Goal: Information Seeking & Learning: Check status

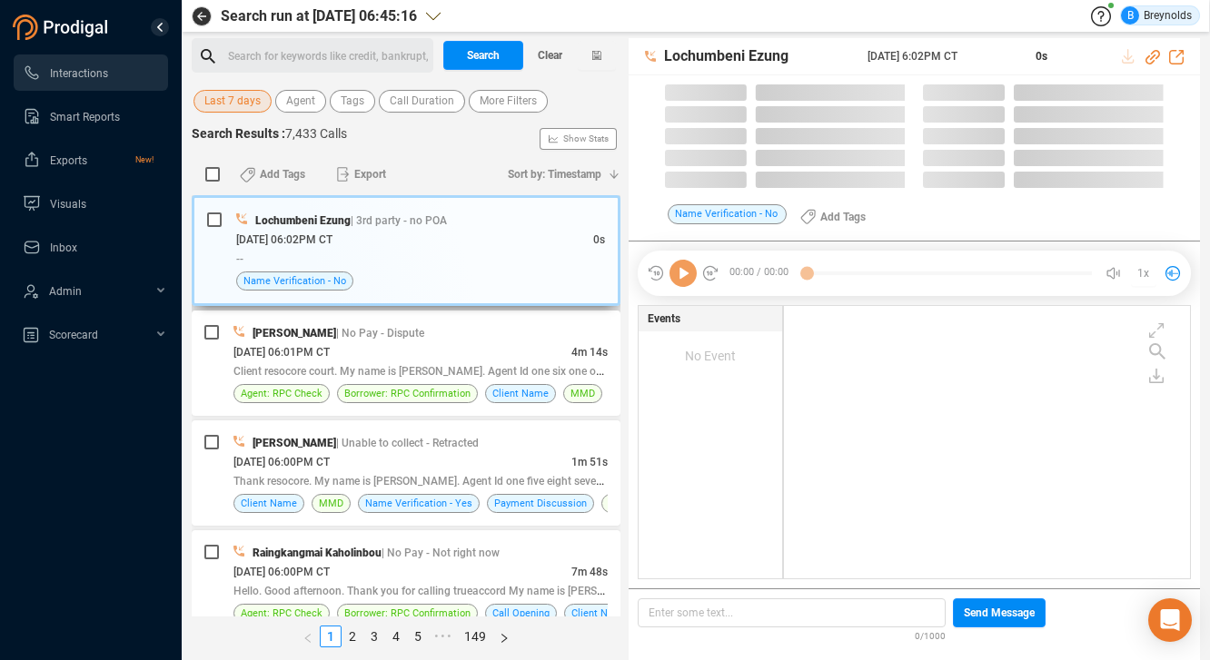
scroll to position [273, 397]
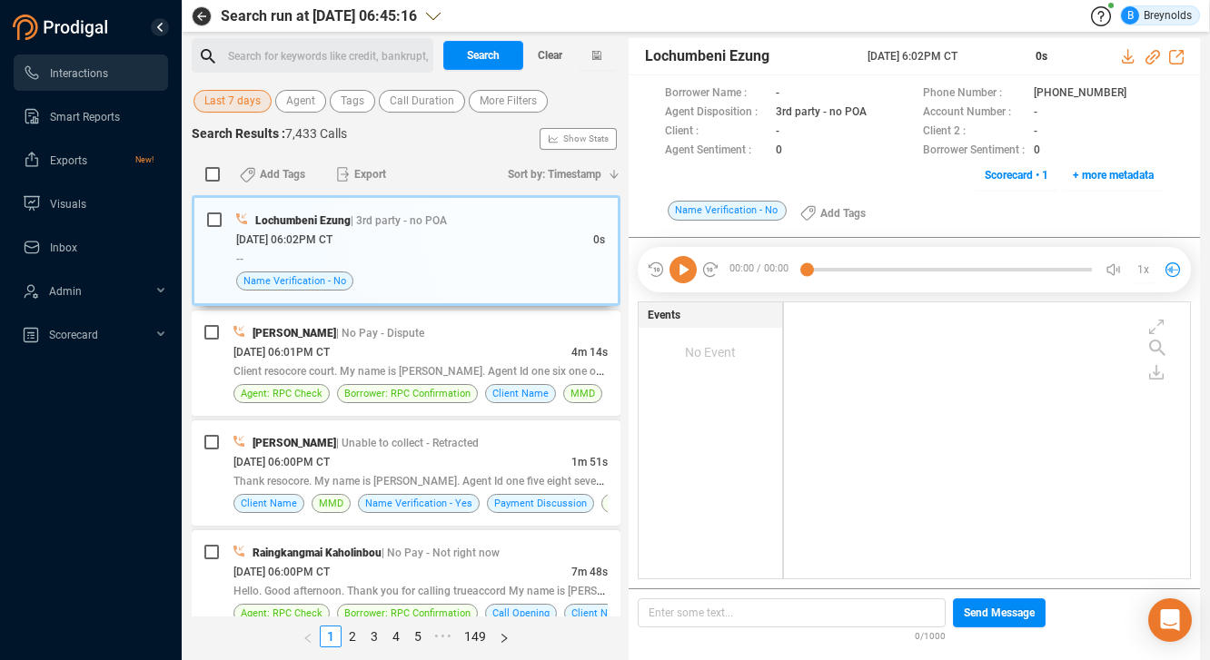
click at [240, 95] on span "Last 7 days" at bounding box center [232, 101] width 56 height 23
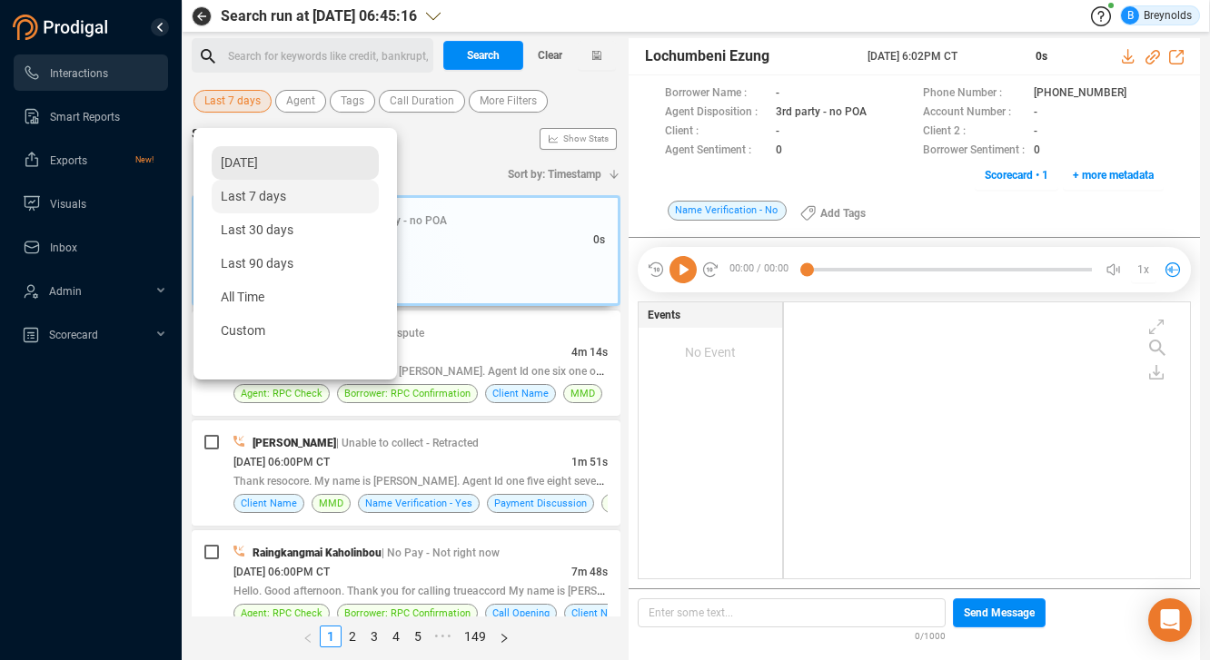
click at [252, 160] on span "[DATE]" at bounding box center [239, 162] width 37 height 15
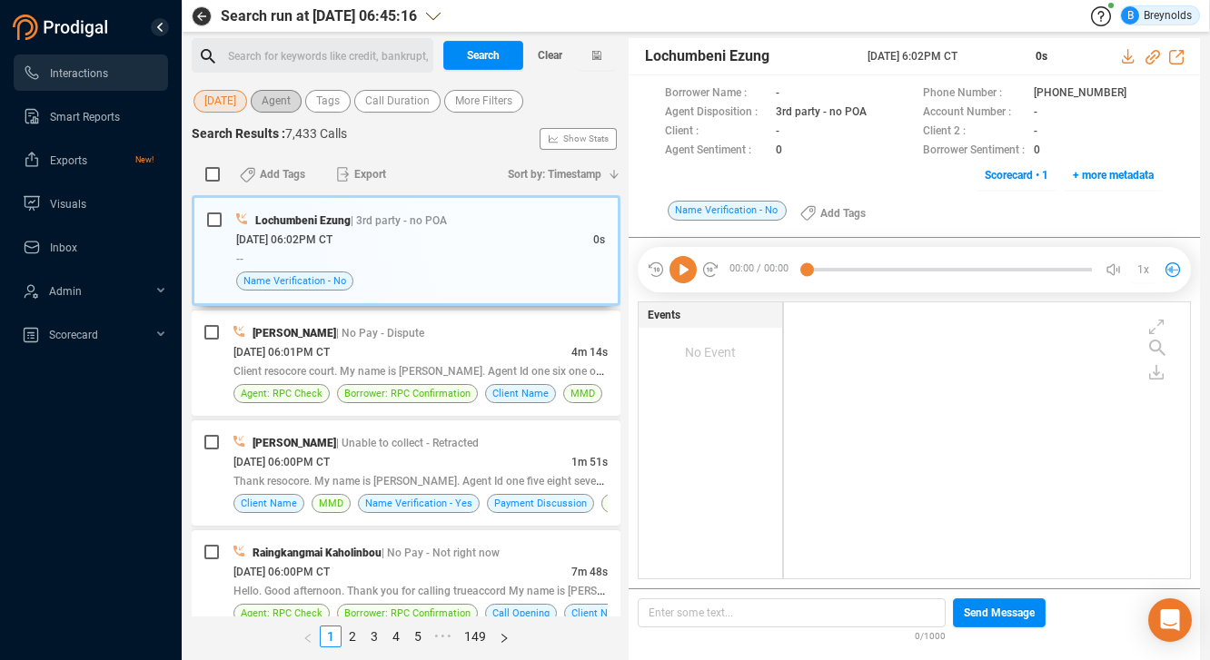
click at [291, 97] on span "Agent" at bounding box center [276, 101] width 29 height 23
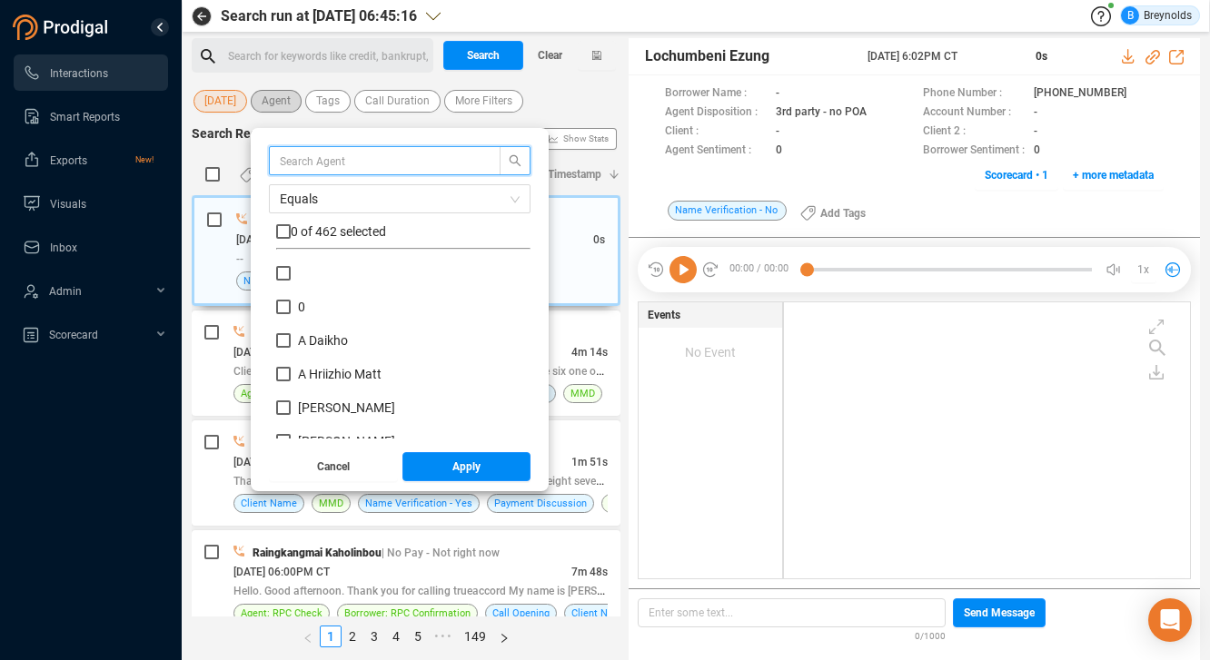
scroll to position [170, 245]
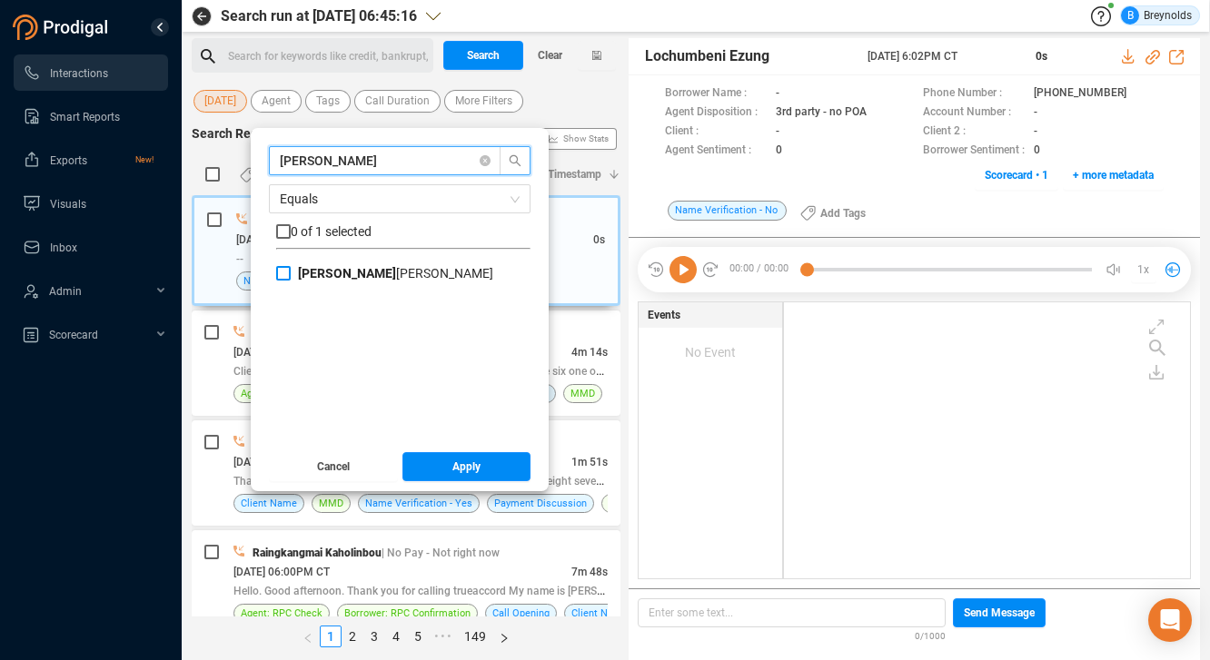
type input "[PERSON_NAME]"
click at [291, 268] on input "[PERSON_NAME]" at bounding box center [283, 273] width 15 height 15
checkbox input "true"
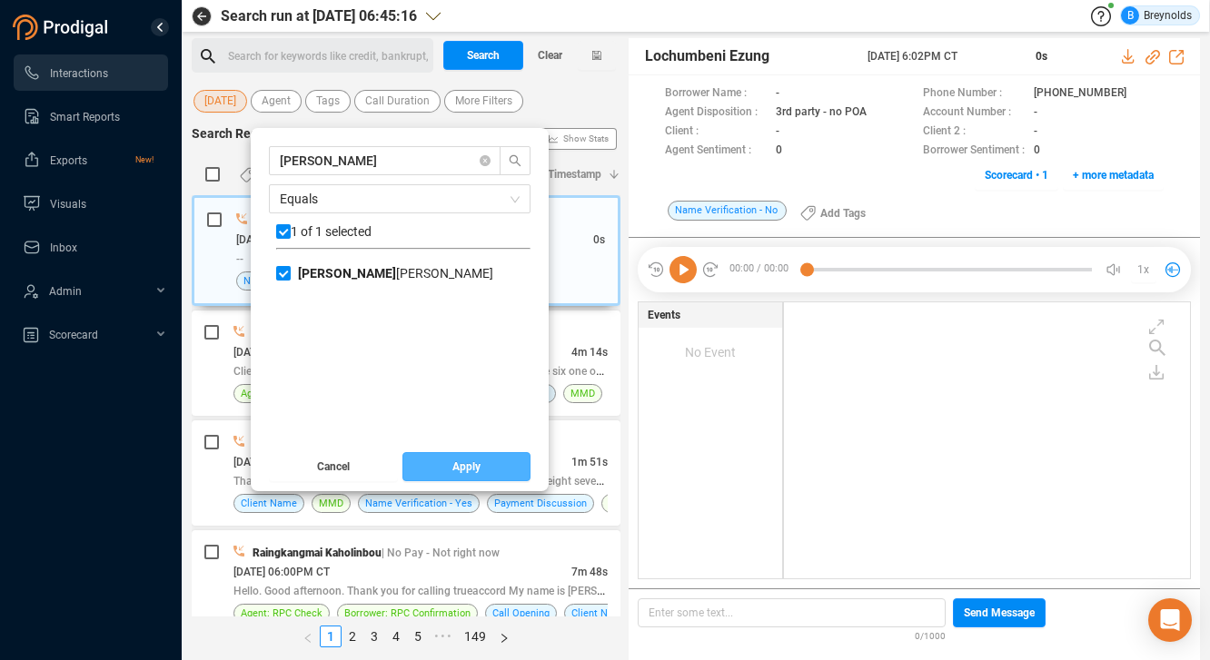
click at [473, 470] on span "Apply" at bounding box center [466, 466] width 28 height 29
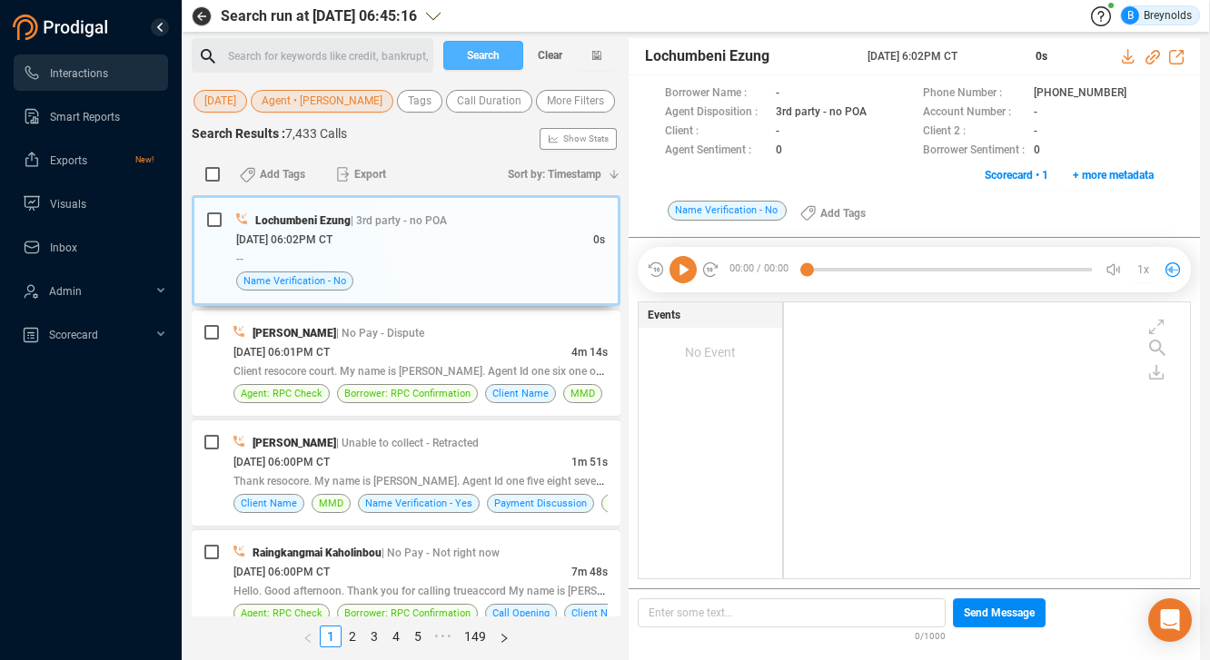
click at [489, 53] on span "Search" at bounding box center [483, 55] width 33 height 29
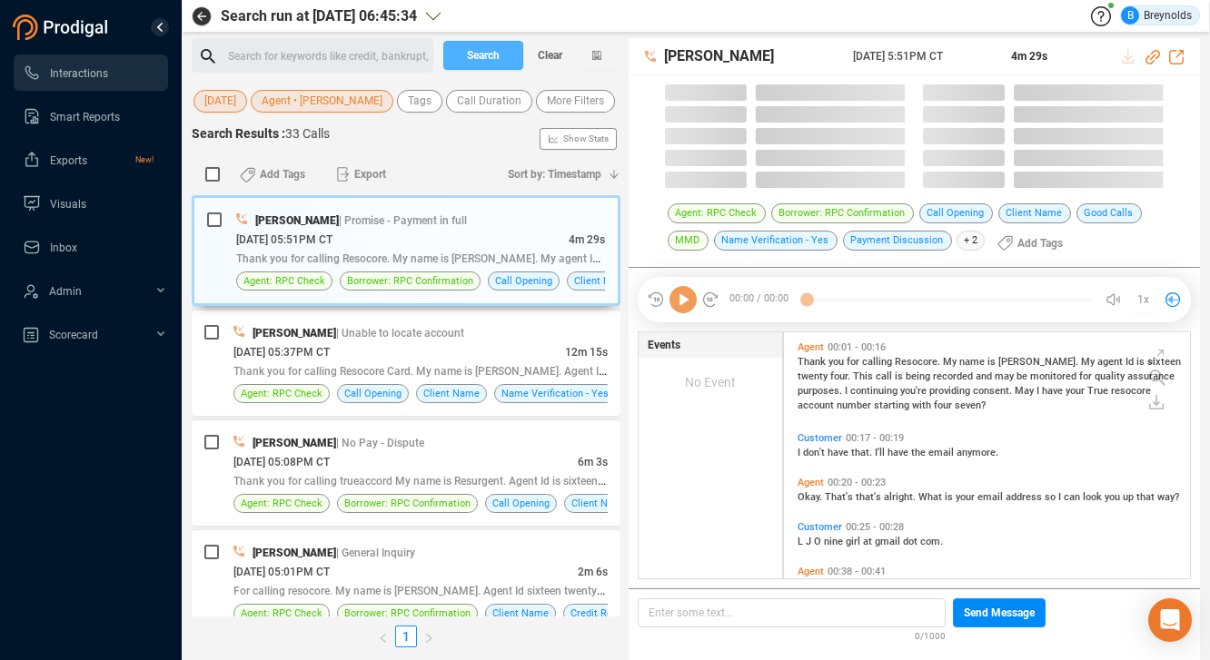
scroll to position [246, 397]
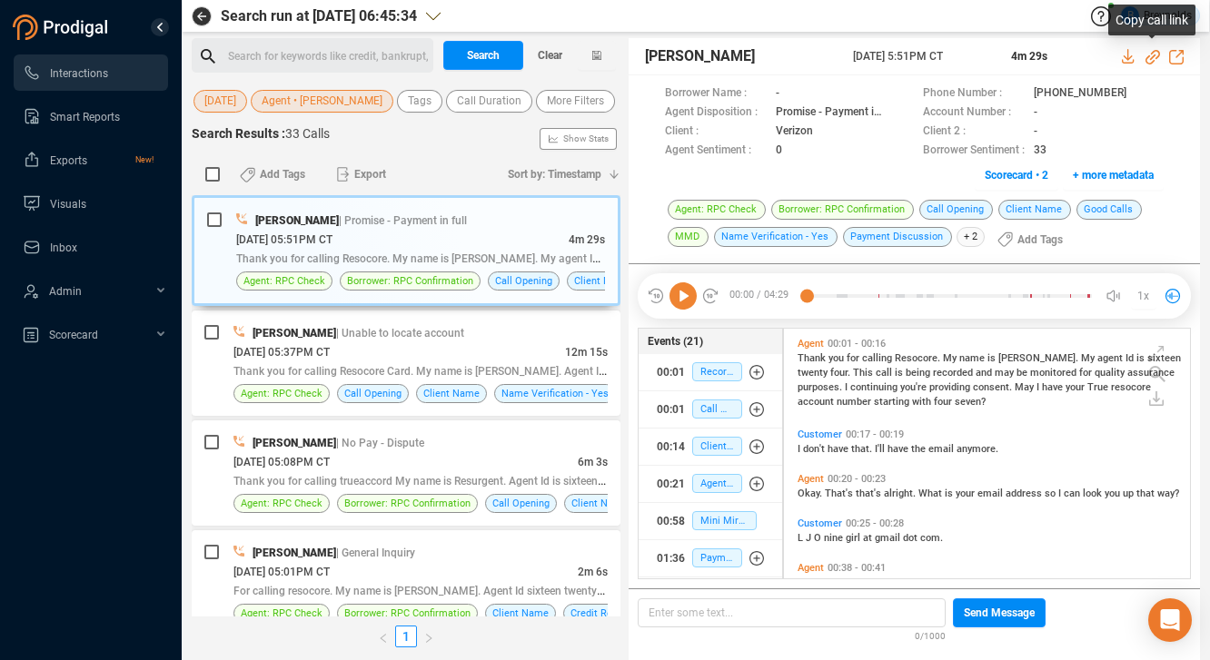
click at [1152, 57] on icon at bounding box center [1152, 57] width 15 height 15
click at [1135, 92] on icon at bounding box center [1142, 94] width 15 height 15
click at [681, 302] on icon at bounding box center [682, 295] width 27 height 27
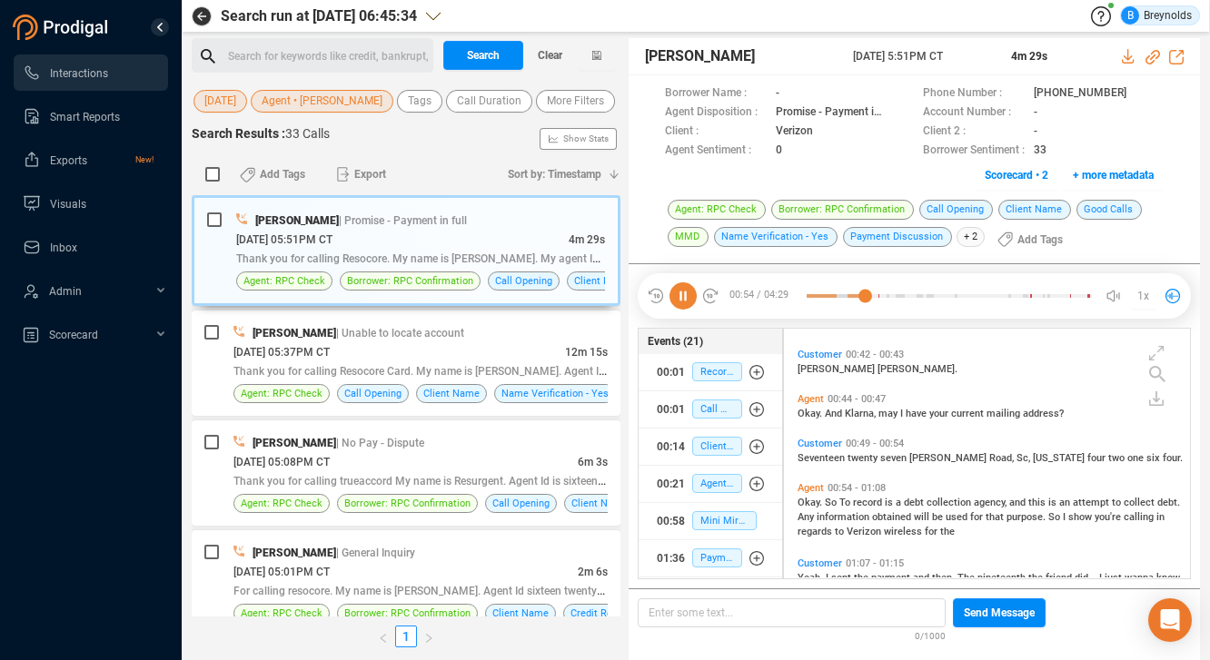
scroll to position [318, 0]
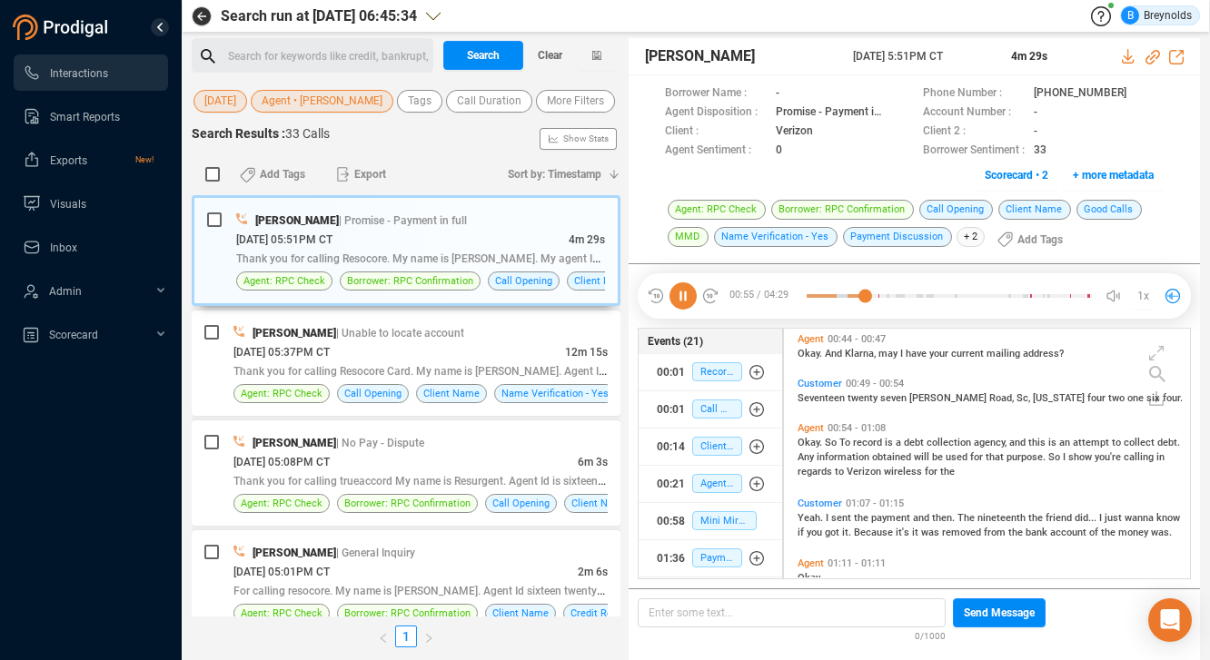
click at [680, 286] on icon at bounding box center [682, 295] width 27 height 27
click at [683, 297] on icon at bounding box center [682, 295] width 27 height 27
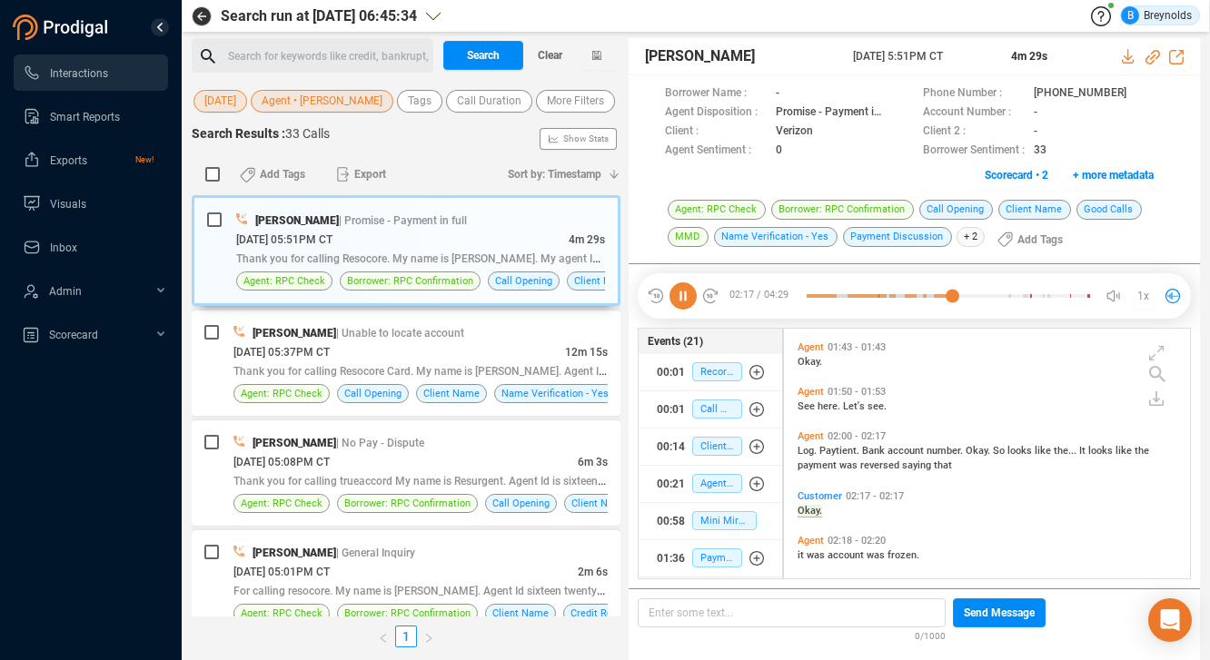
scroll to position [825, 0]
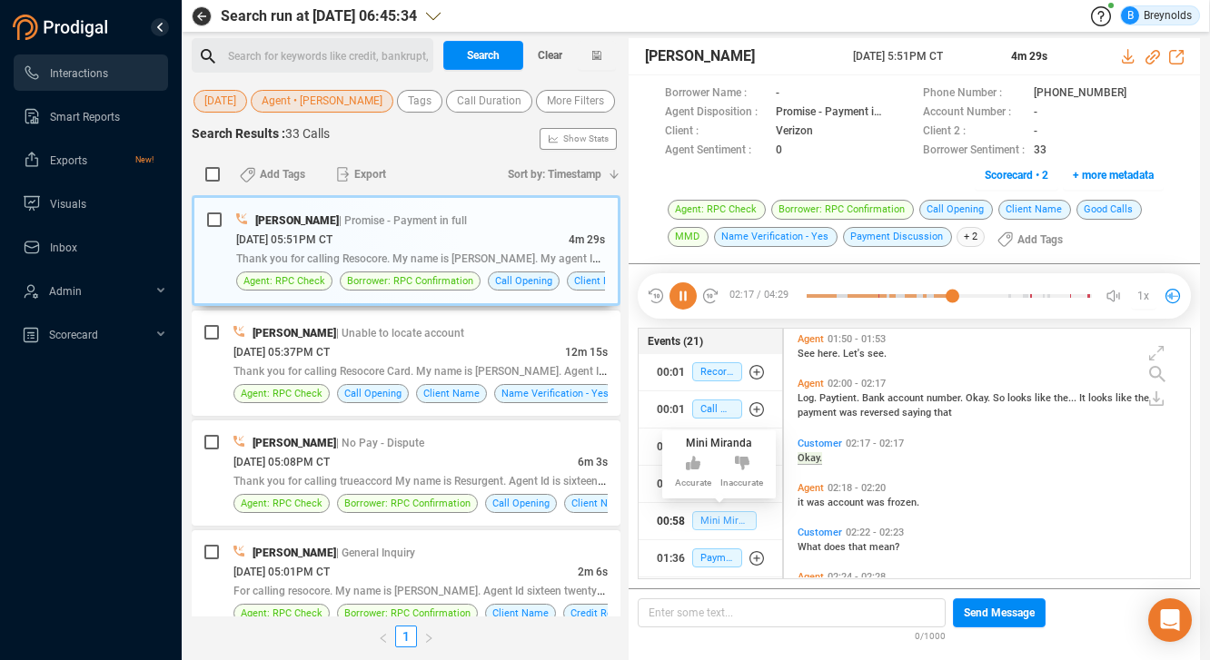
click at [704, 520] on span "Mini Miranda" at bounding box center [724, 520] width 64 height 19
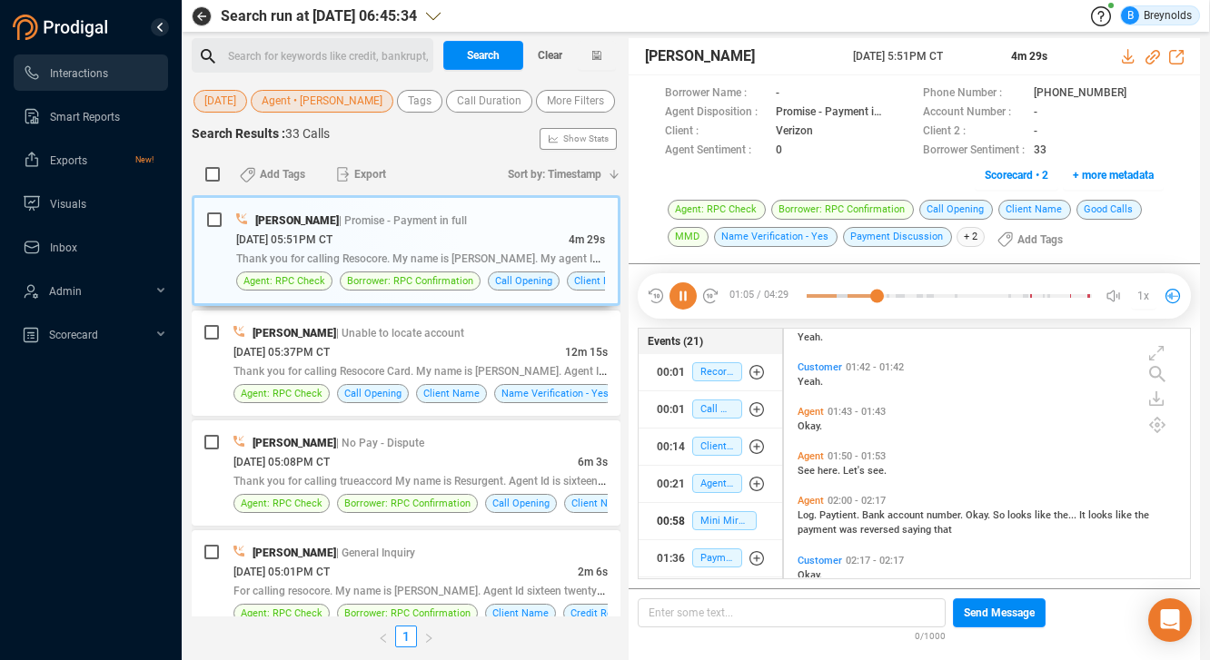
scroll to position [709, 0]
click at [941, 532] on span "that" at bounding box center [943, 528] width 18 height 12
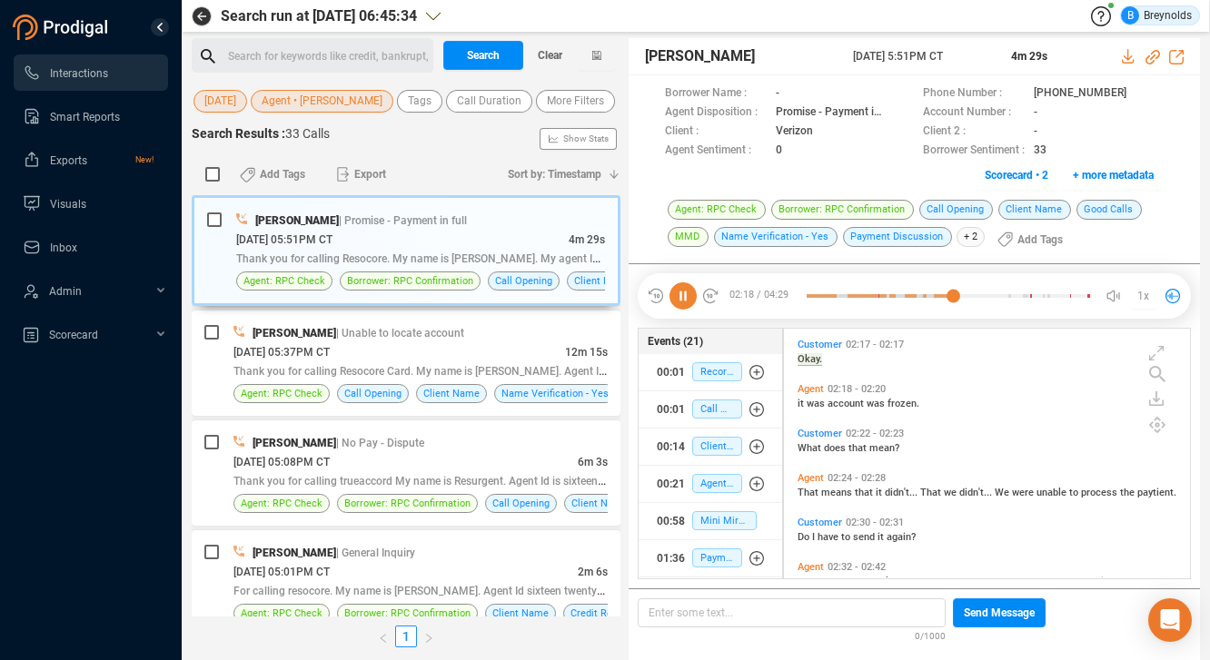
scroll to position [927, 0]
click at [844, 532] on span "to" at bounding box center [847, 535] width 12 height 12
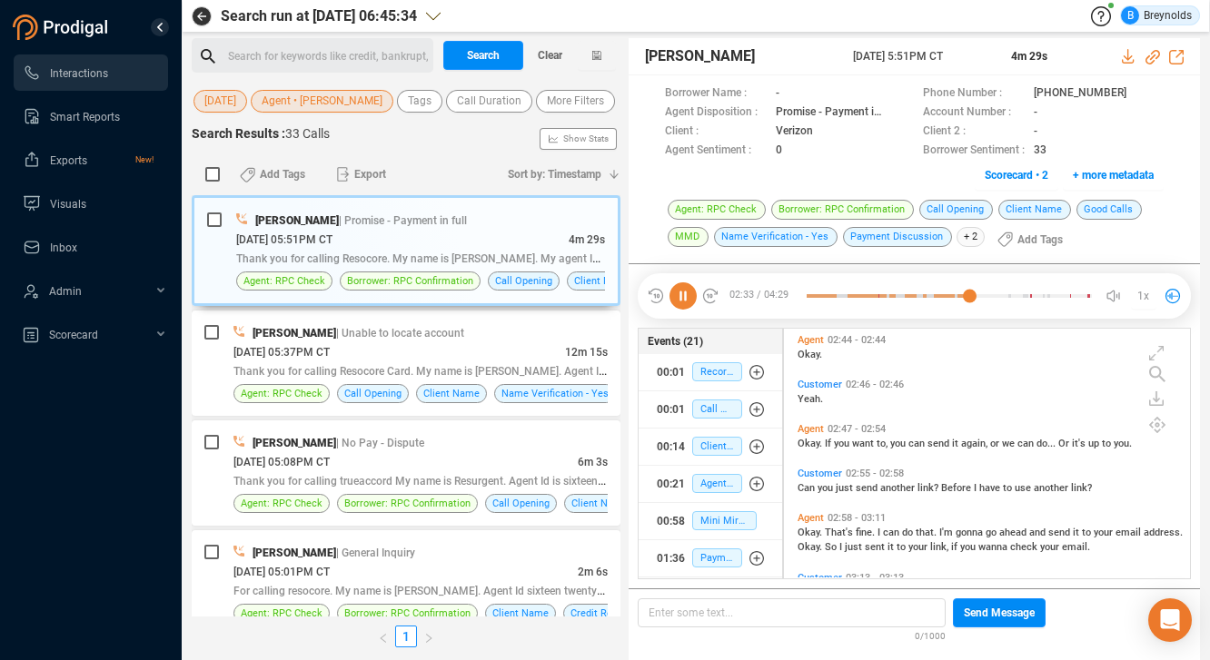
scroll to position [1260, 0]
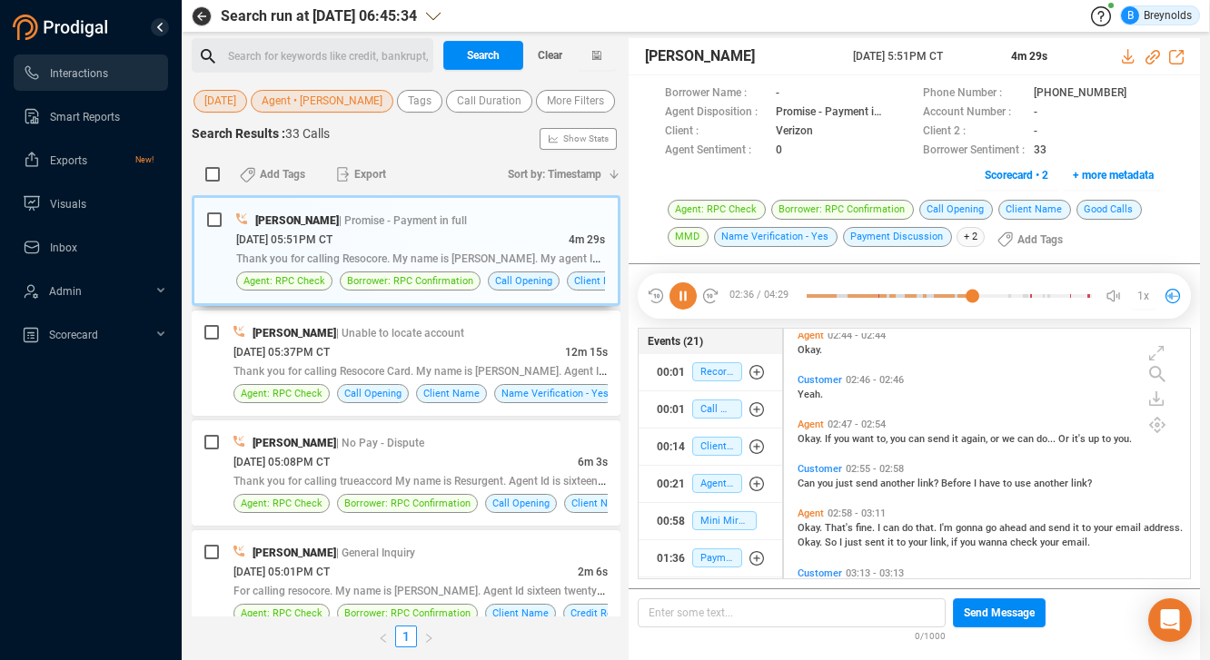
click at [803, 467] on span "Customer" at bounding box center [820, 469] width 45 height 12
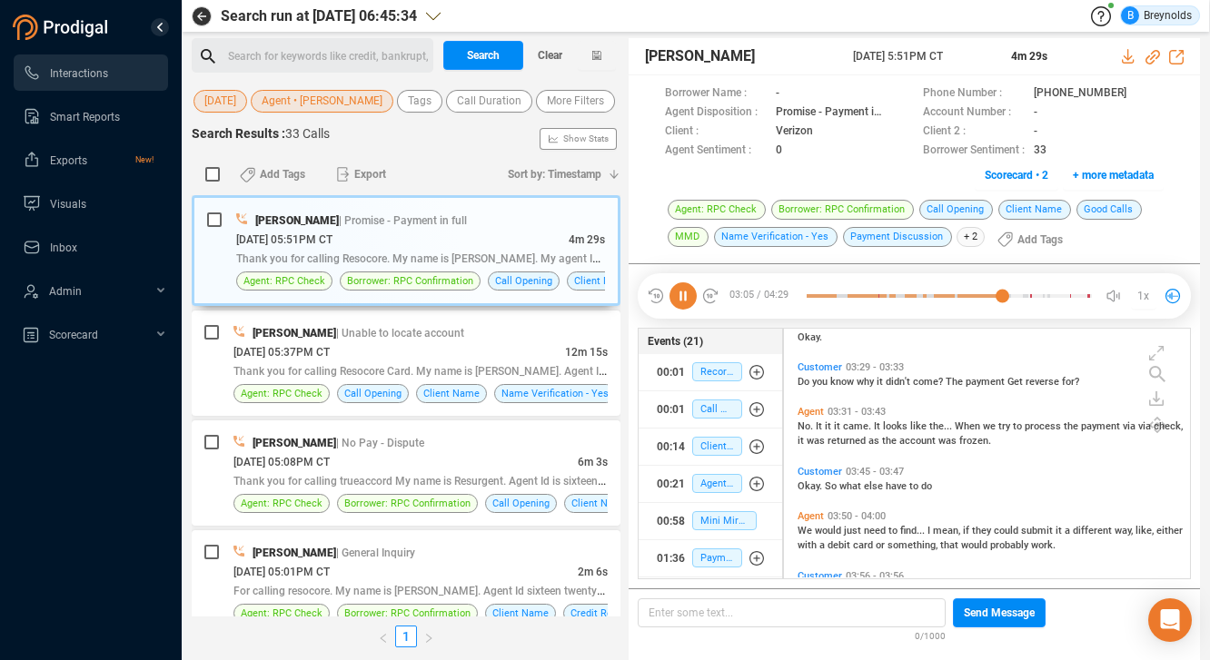
scroll to position [1618, 0]
click at [812, 481] on span "Okay." at bounding box center [811, 484] width 27 height 12
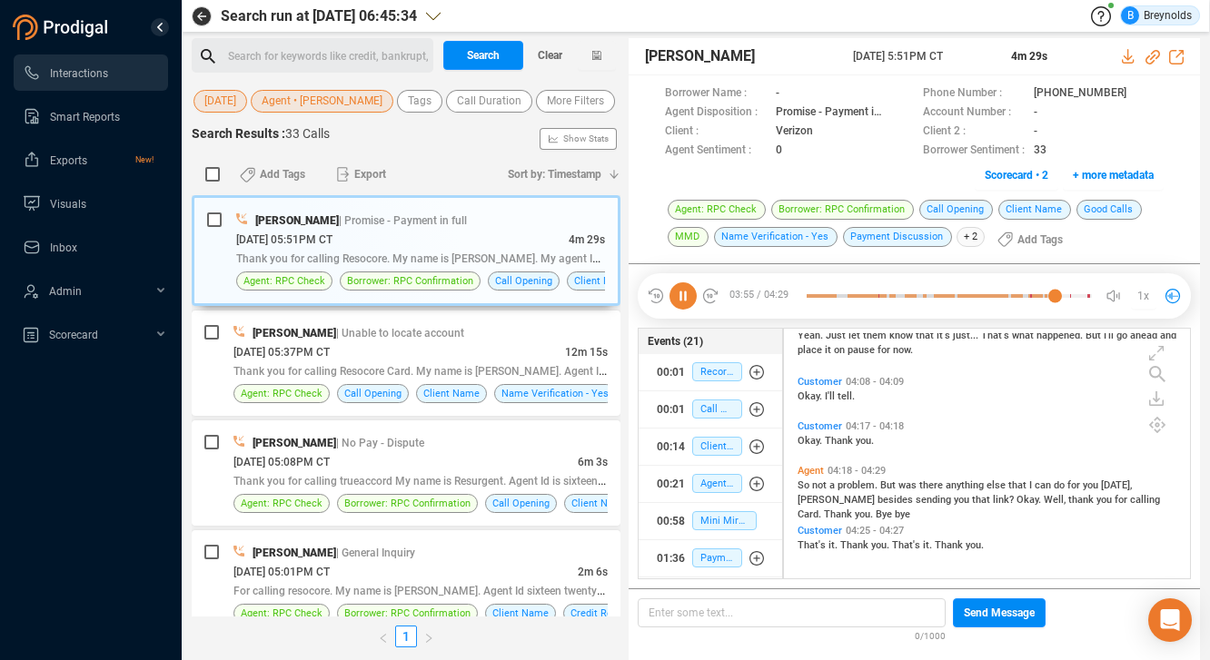
scroll to position [1975, 0]
click at [712, 520] on span "Mini Miranda" at bounding box center [724, 520] width 64 height 19
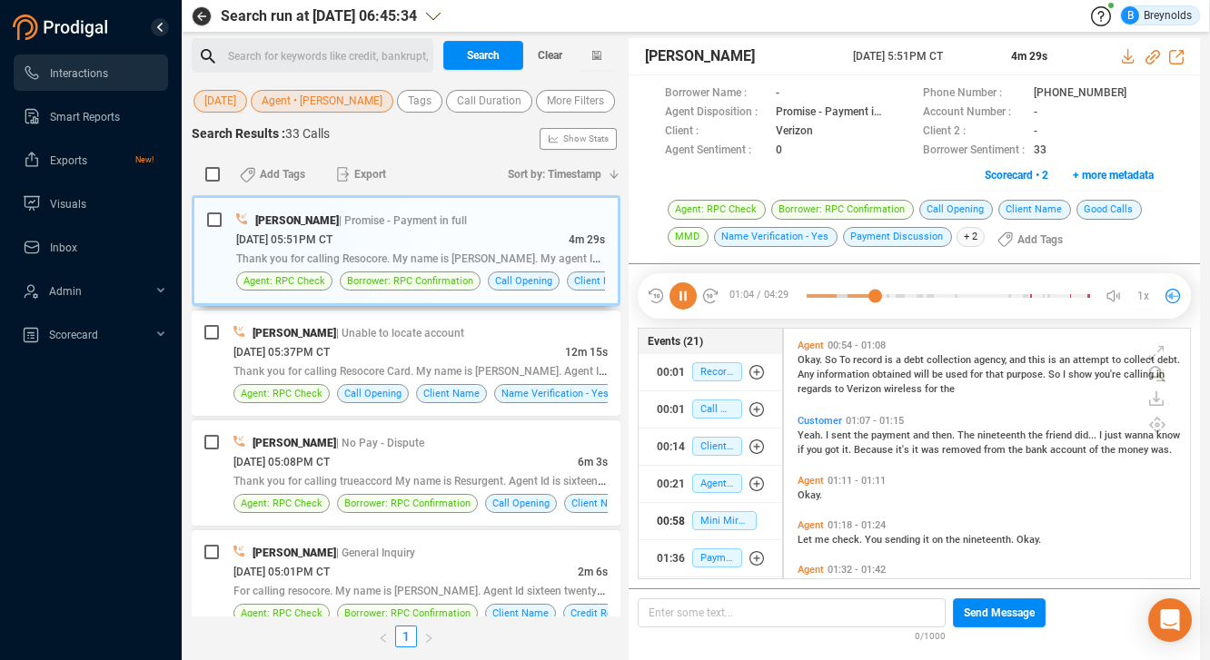
scroll to position [419, 0]
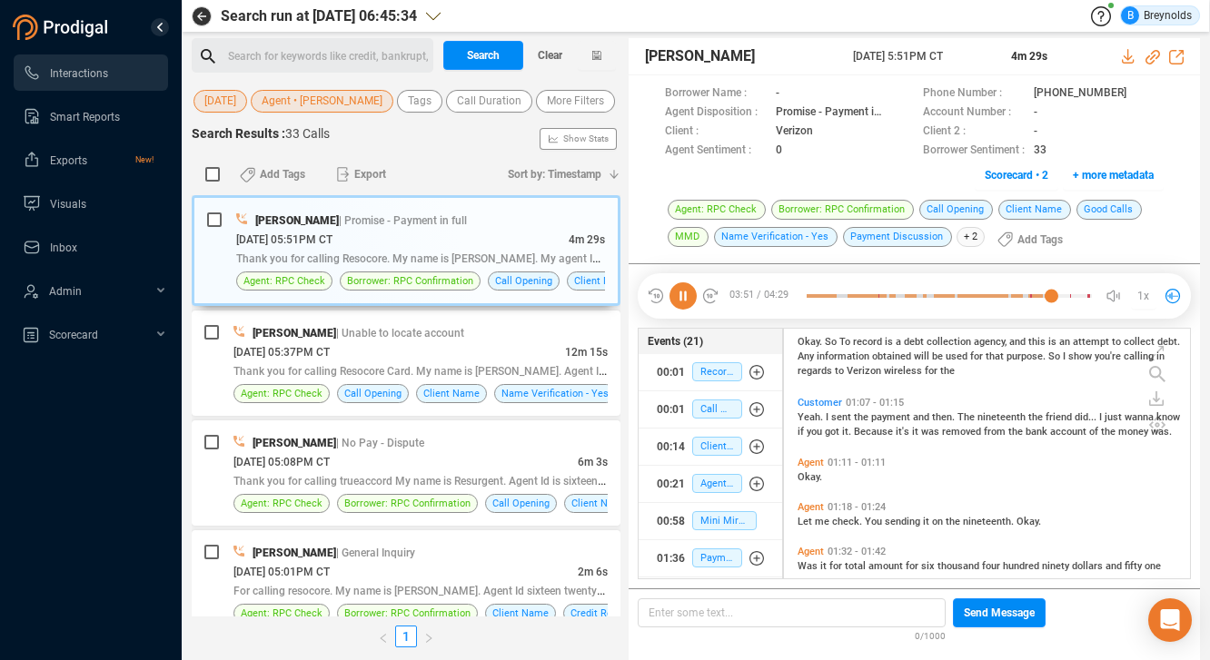
click at [681, 292] on icon at bounding box center [682, 295] width 27 height 27
click at [348, 96] on span "Agent • [PERSON_NAME]" at bounding box center [322, 101] width 121 height 23
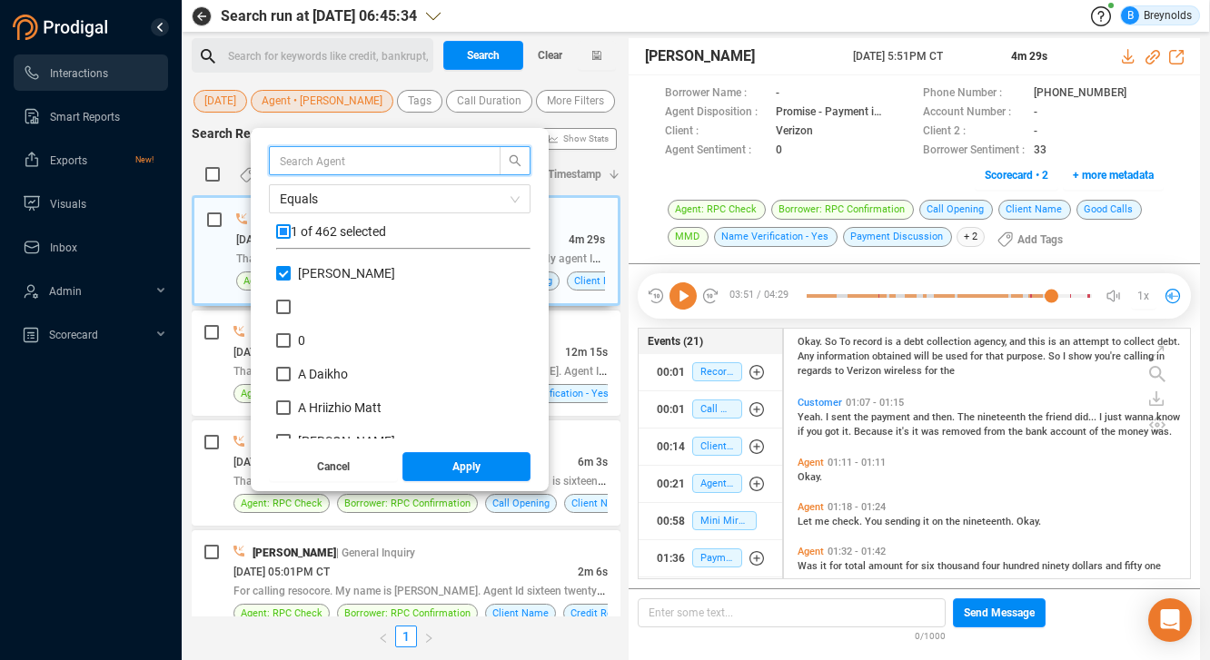
scroll to position [170, 245]
click at [291, 272] on input "[PERSON_NAME]" at bounding box center [283, 273] width 15 height 15
checkbox input "false"
click at [358, 159] on input "text" at bounding box center [376, 161] width 193 height 20
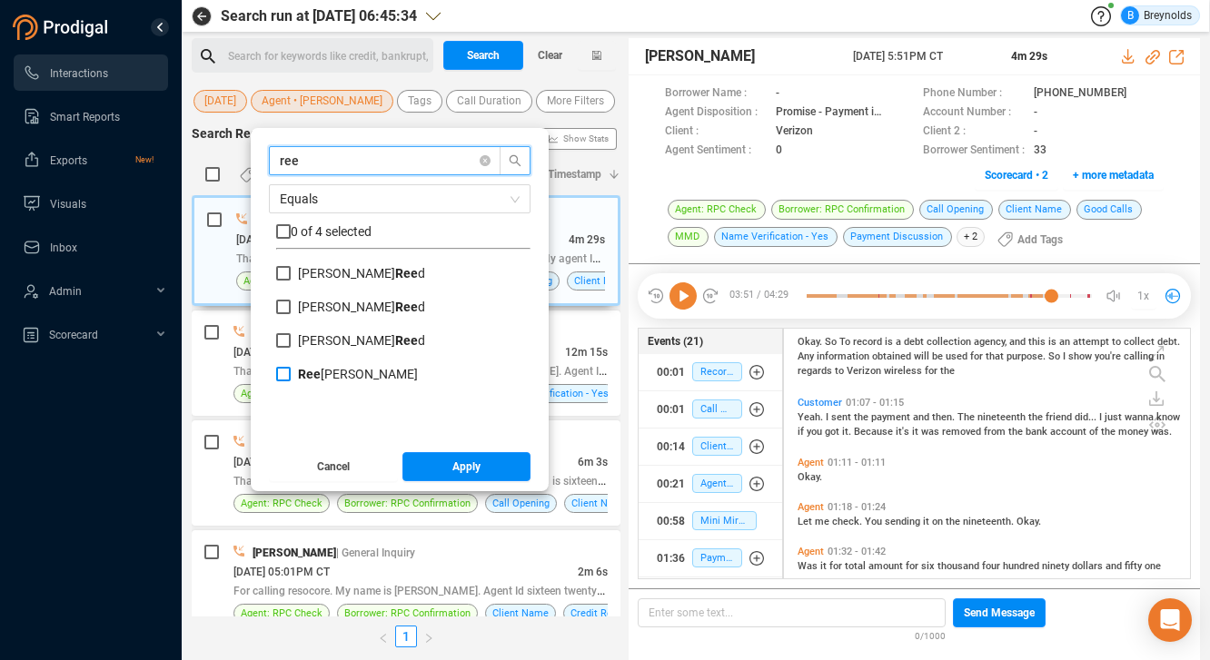
type input "ree"
click at [291, 369] on input "[PERSON_NAME]" at bounding box center [283, 374] width 15 height 15
checkbox input "true"
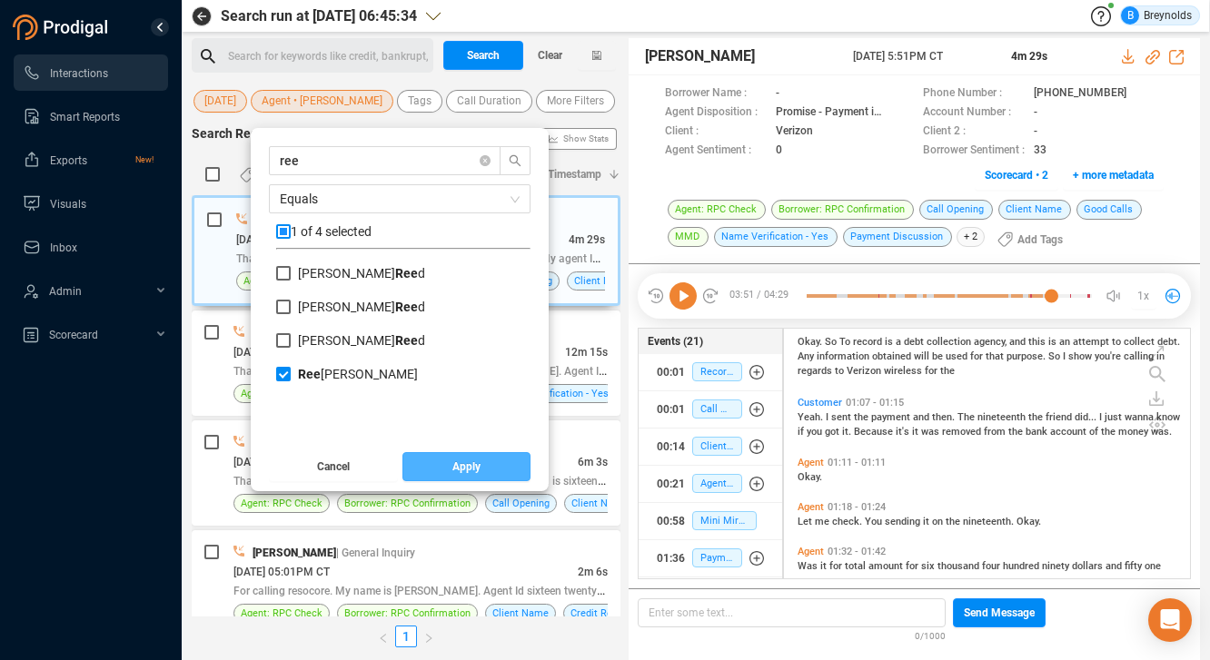
click at [453, 474] on button "Apply" at bounding box center [466, 466] width 129 height 29
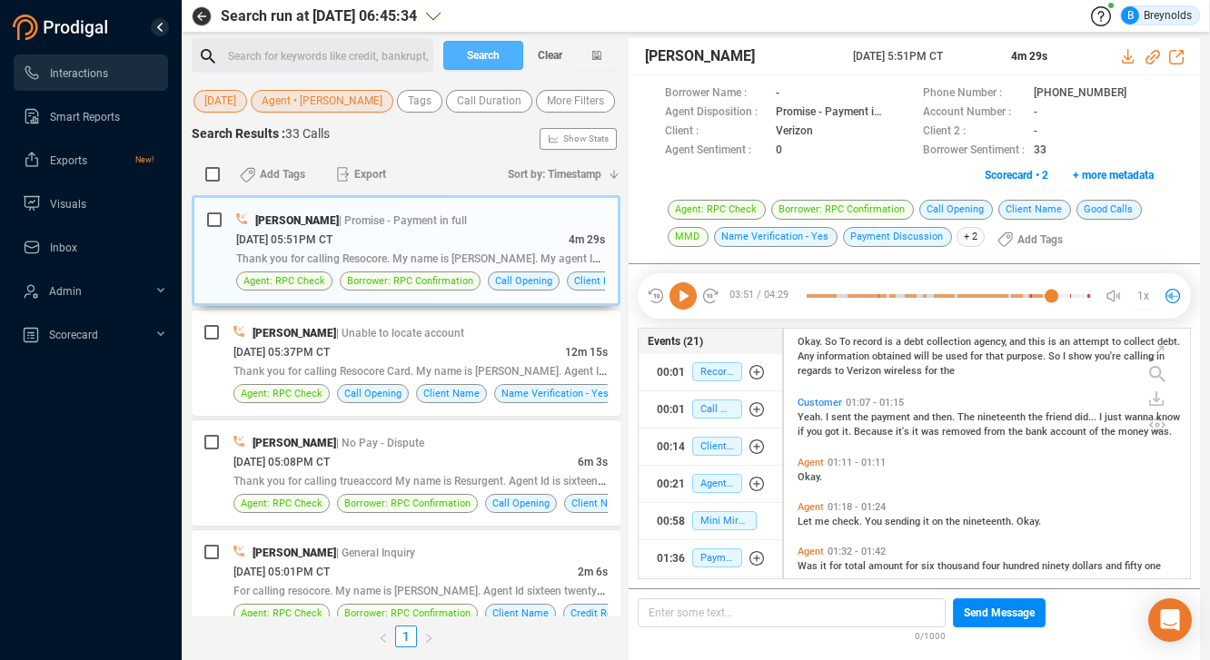
click at [489, 59] on span "Search" at bounding box center [483, 55] width 33 height 29
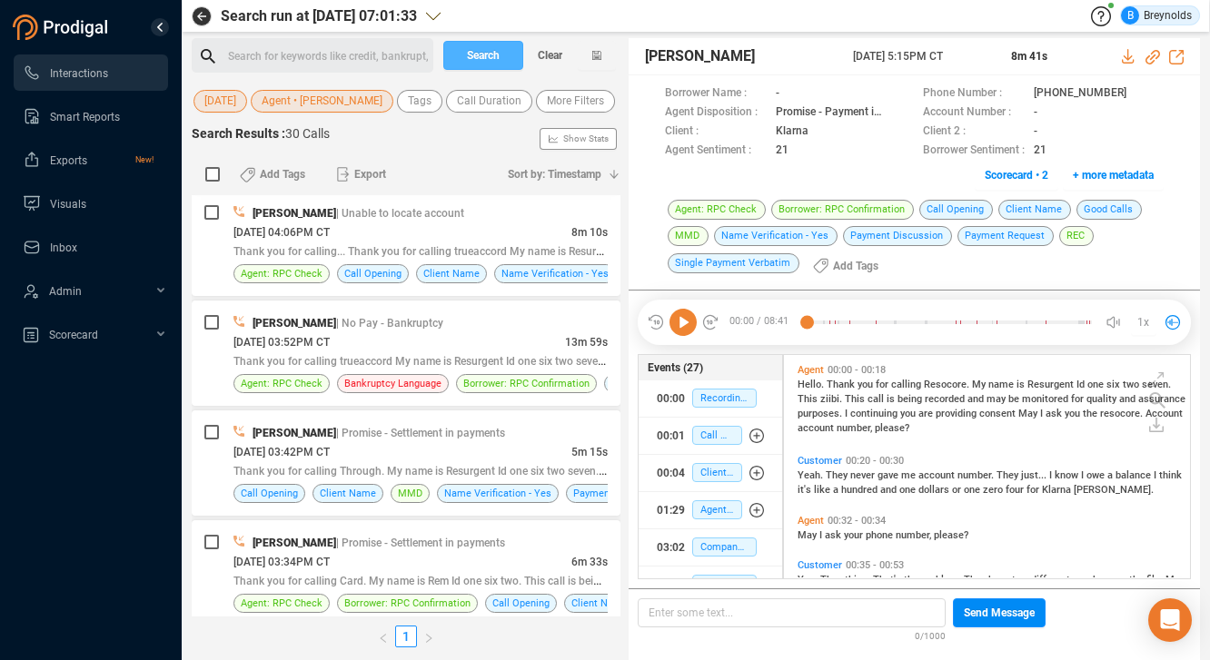
scroll to position [244, 0]
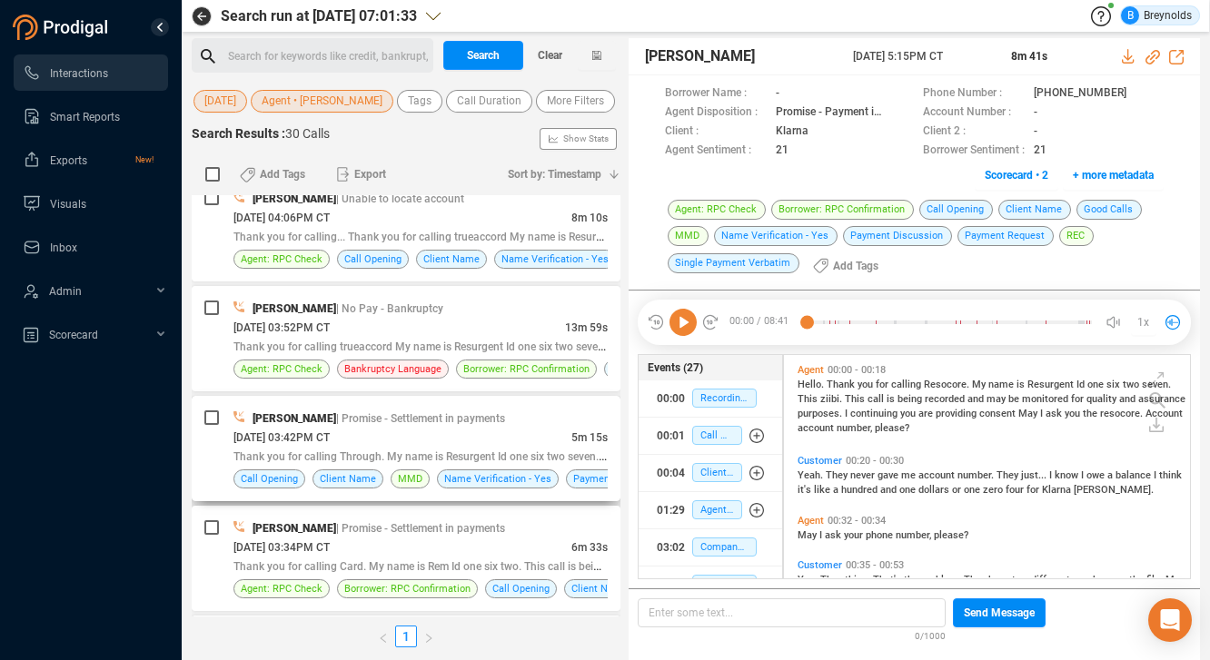
click at [400, 437] on div "[DATE] 03:42PM CT" at bounding box center [402, 437] width 338 height 19
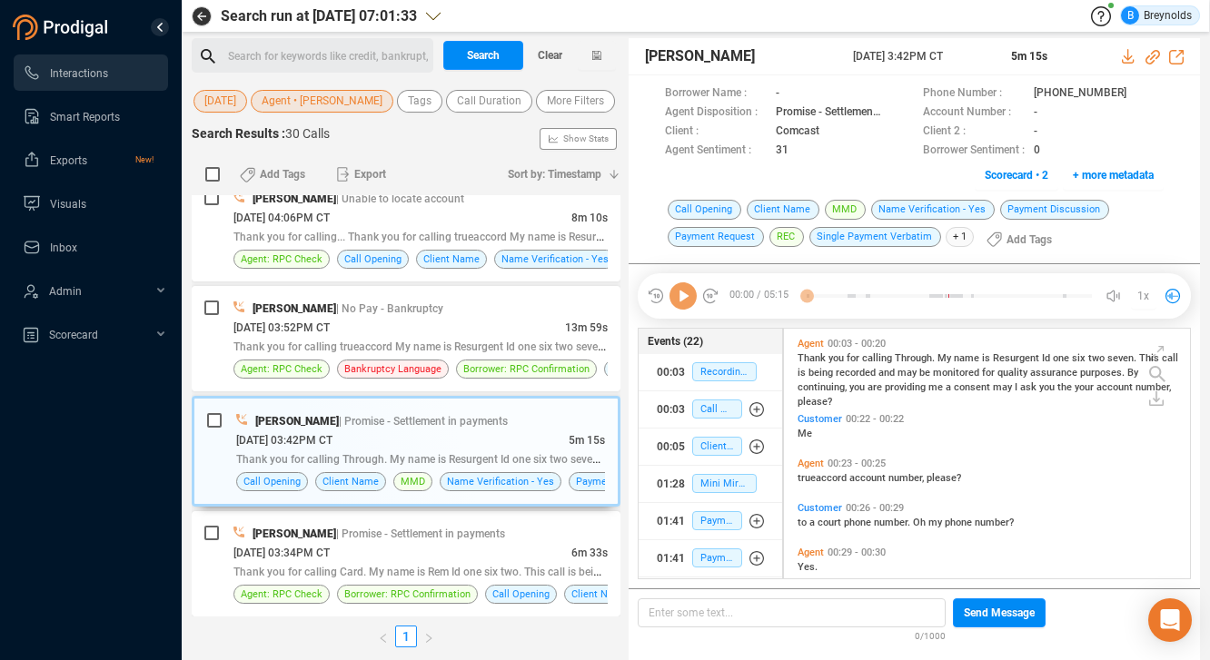
scroll to position [246, 397]
click at [1135, 91] on icon at bounding box center [1139, 92] width 9 height 11
click at [1148, 56] on icon at bounding box center [1152, 57] width 15 height 15
click at [684, 301] on icon at bounding box center [682, 295] width 27 height 27
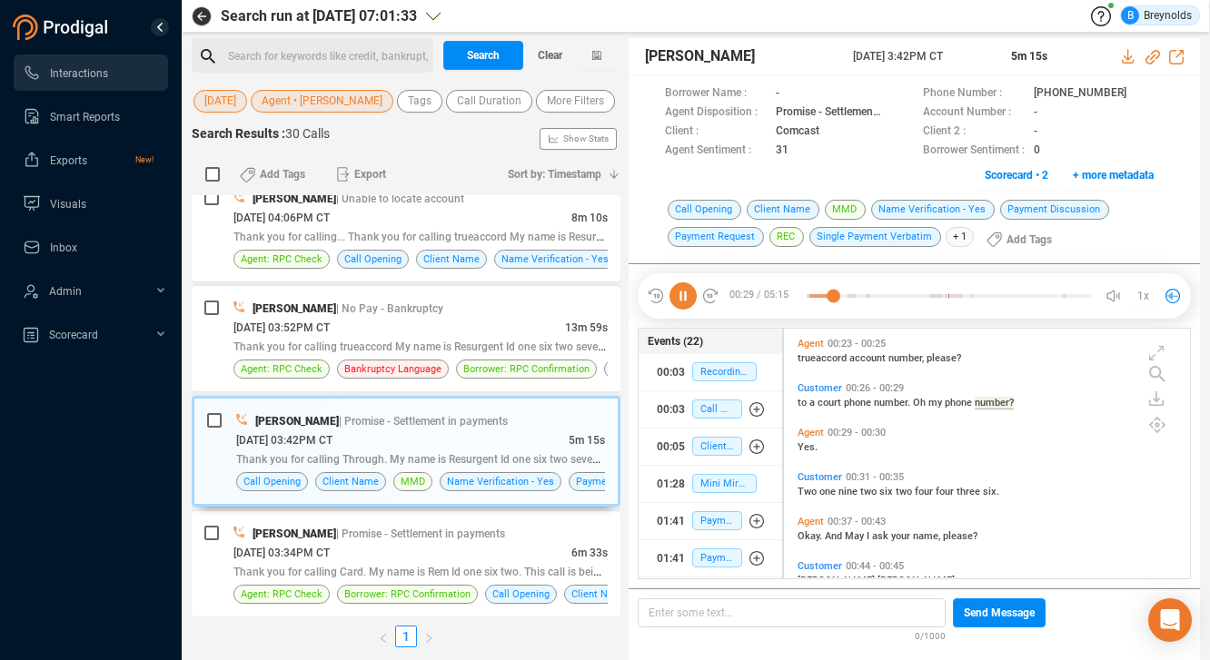
scroll to position [141, 0]
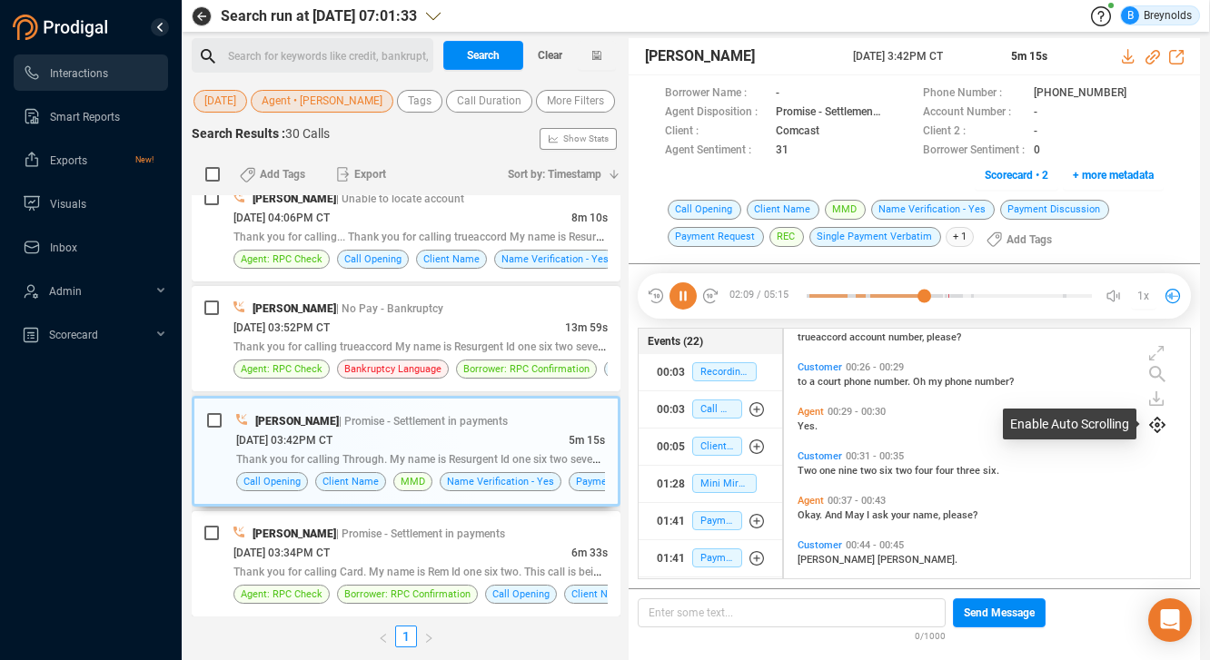
click at [1157, 430] on icon at bounding box center [1157, 425] width 16 height 16
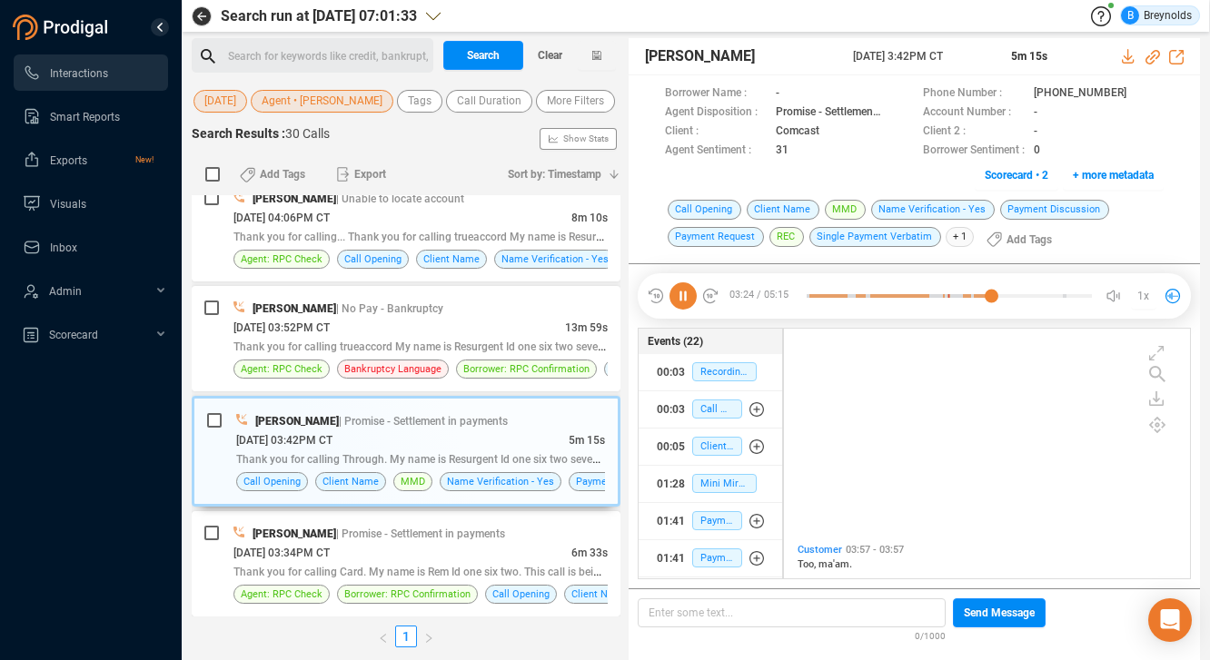
scroll to position [1946, 0]
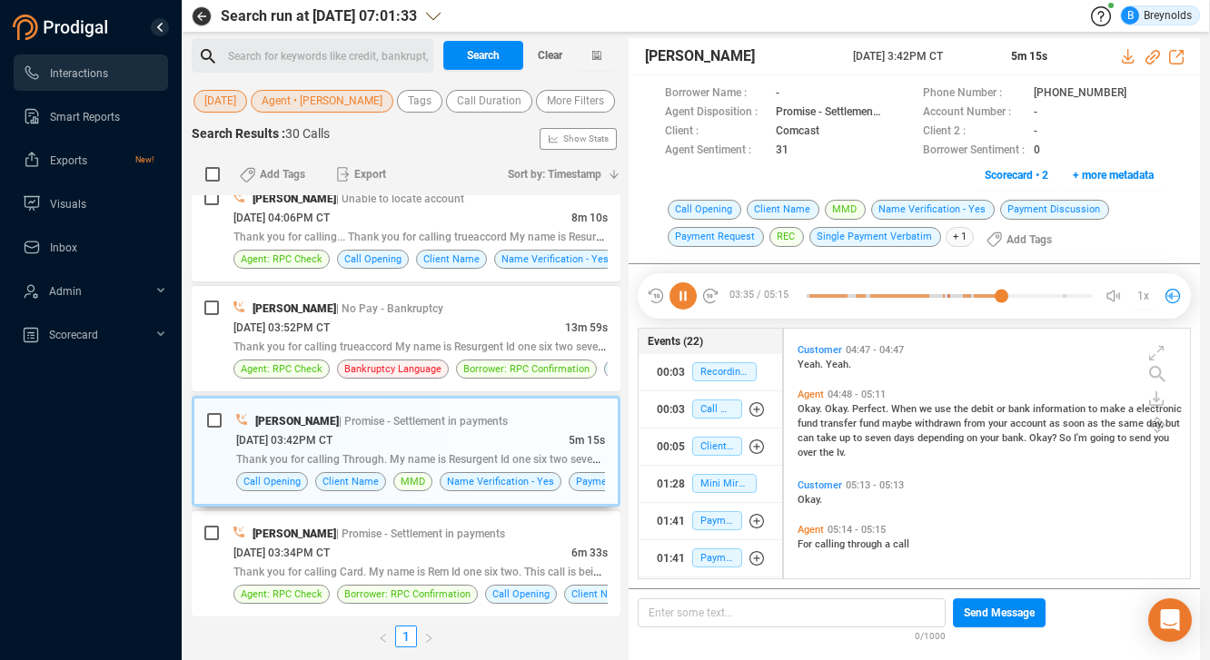
click at [688, 298] on icon at bounding box center [682, 295] width 27 height 27
click at [361, 95] on span "Agent • [PERSON_NAME]" at bounding box center [322, 101] width 121 height 23
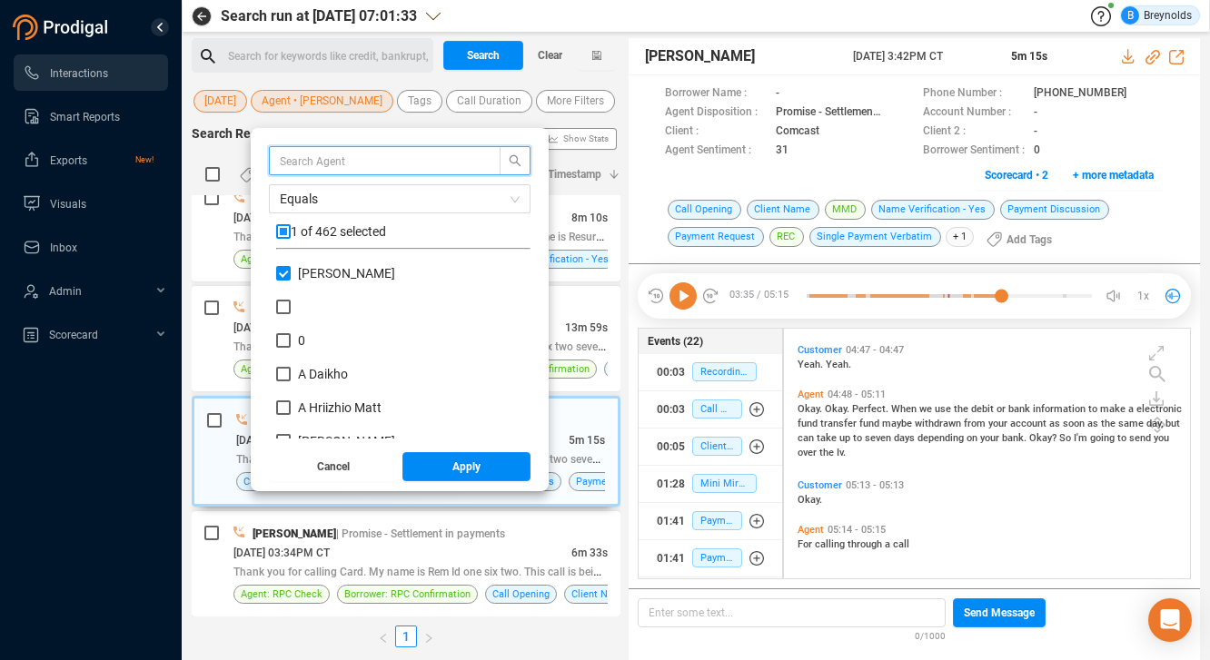
scroll to position [170, 245]
click at [291, 276] on input "[PERSON_NAME]" at bounding box center [283, 273] width 15 height 15
checkbox input "false"
click at [414, 162] on input "text" at bounding box center [376, 161] width 193 height 20
paste input "[PERSON_NAME]"
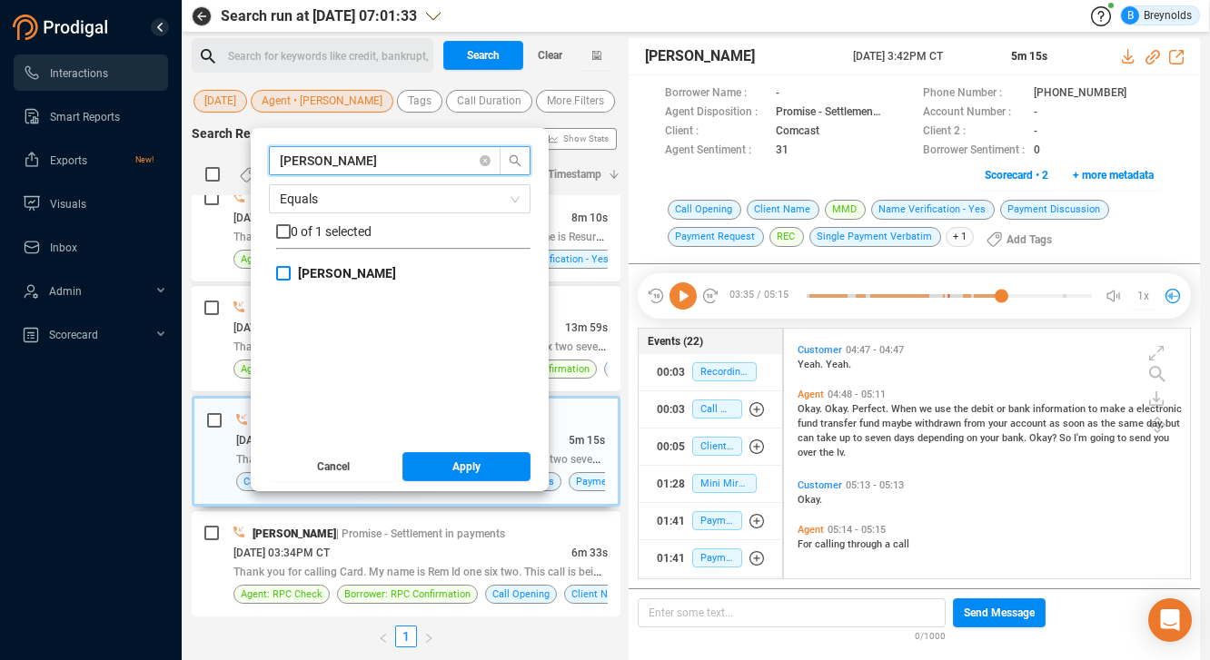
type input "[PERSON_NAME]"
click at [332, 271] on b "[PERSON_NAME]" at bounding box center [347, 273] width 98 height 15
click at [291, 271] on input "[PERSON_NAME]" at bounding box center [283, 273] width 15 height 15
checkbox input "true"
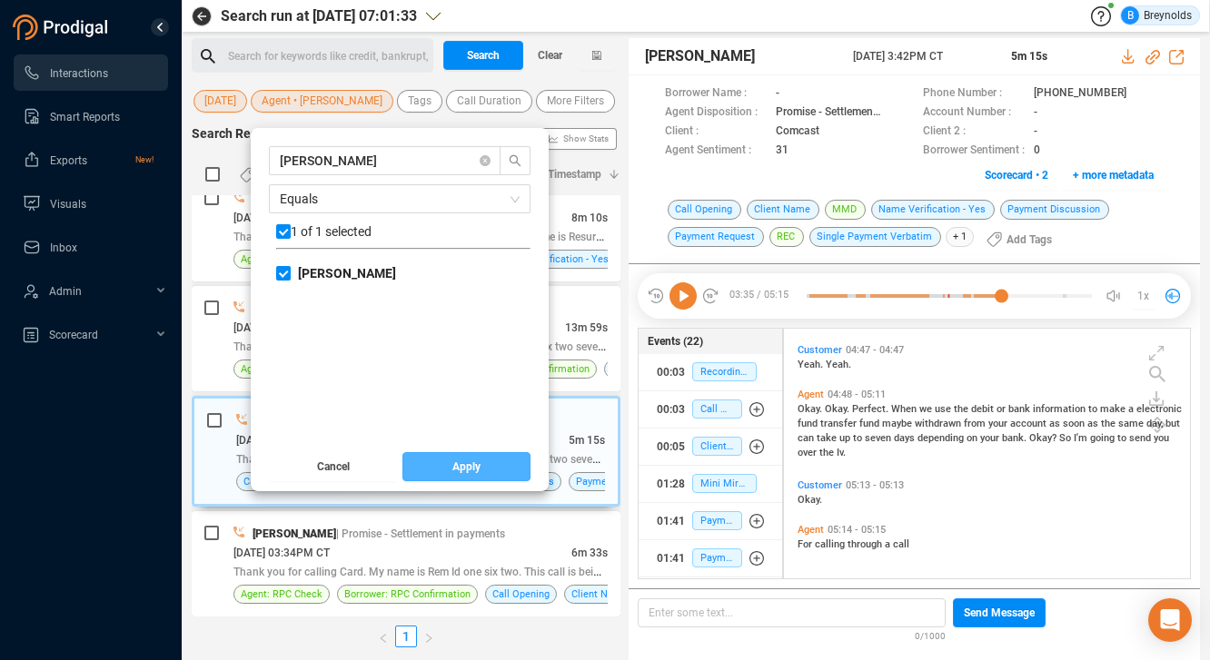
click at [449, 475] on button "Apply" at bounding box center [466, 466] width 129 height 29
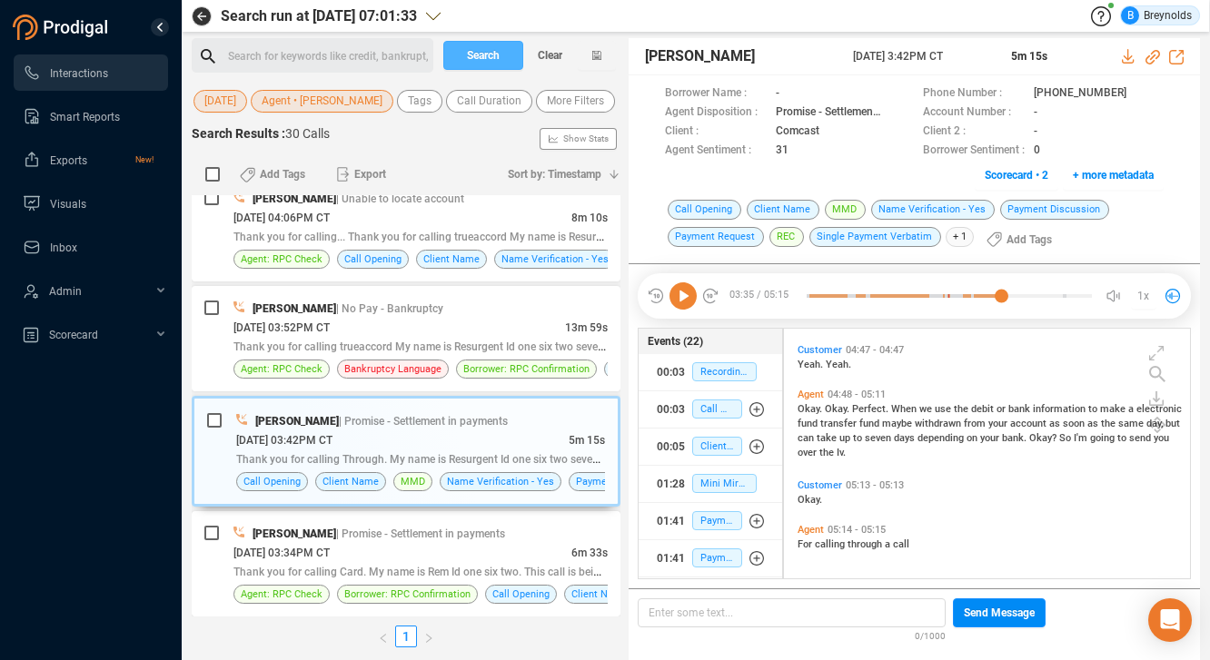
click at [488, 51] on span "Search" at bounding box center [483, 55] width 33 height 29
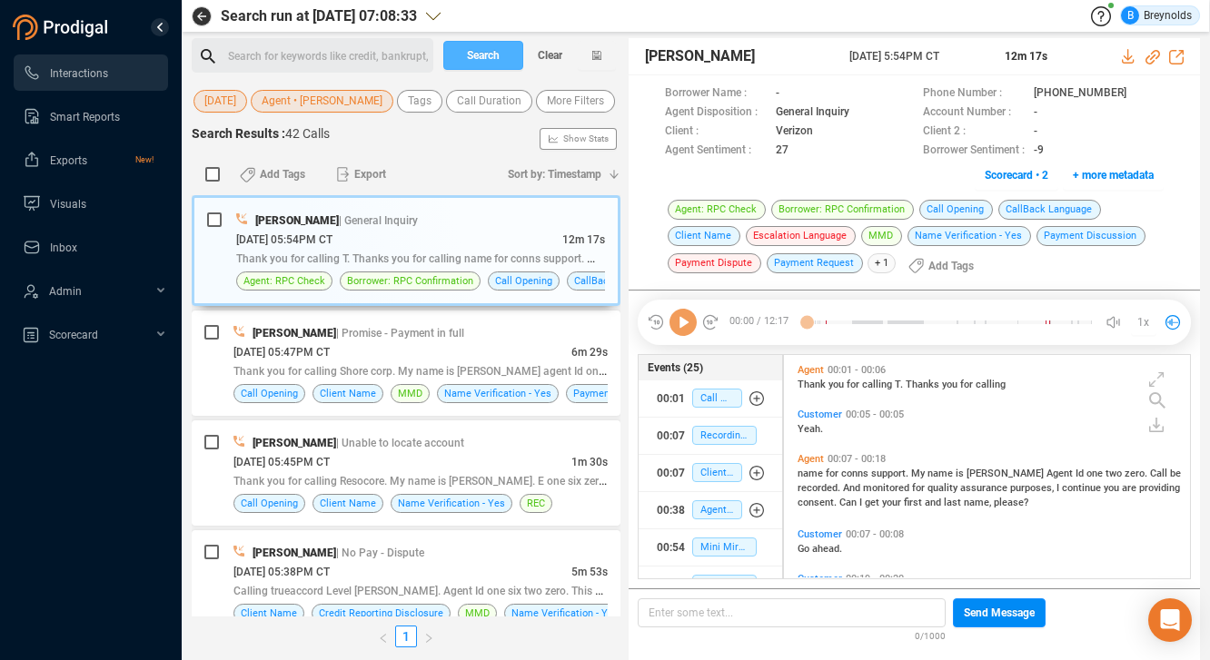
scroll to position [220, 397]
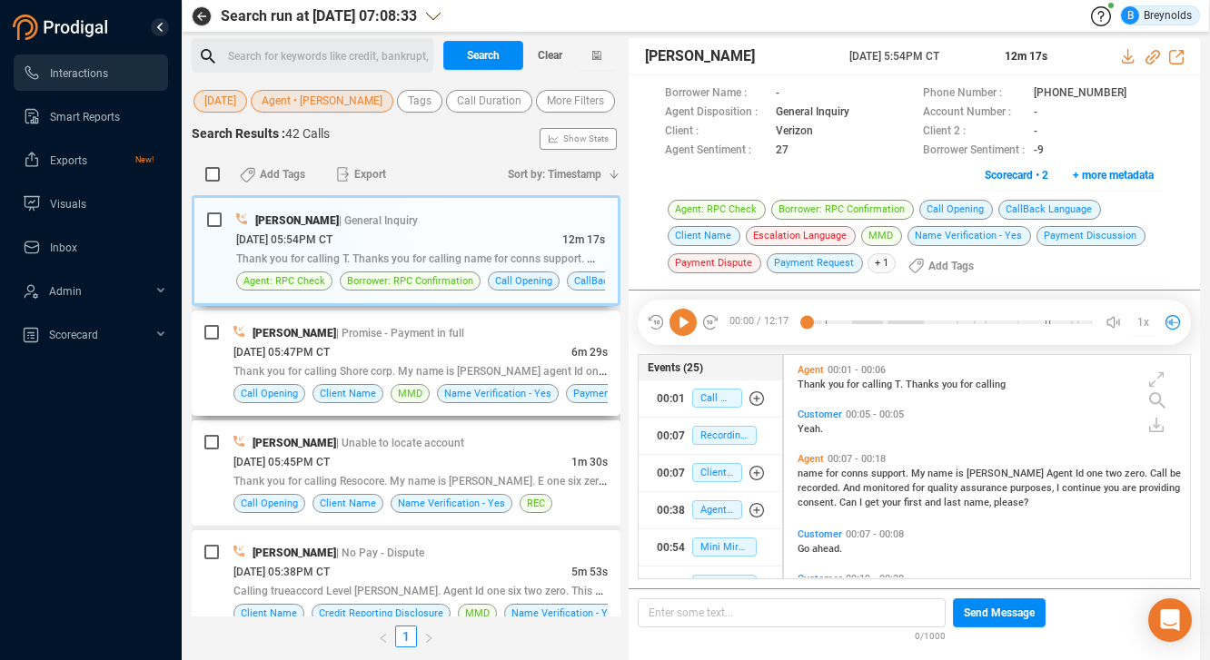
click at [394, 343] on div "[DATE] 05:47PM CT" at bounding box center [402, 351] width 338 height 19
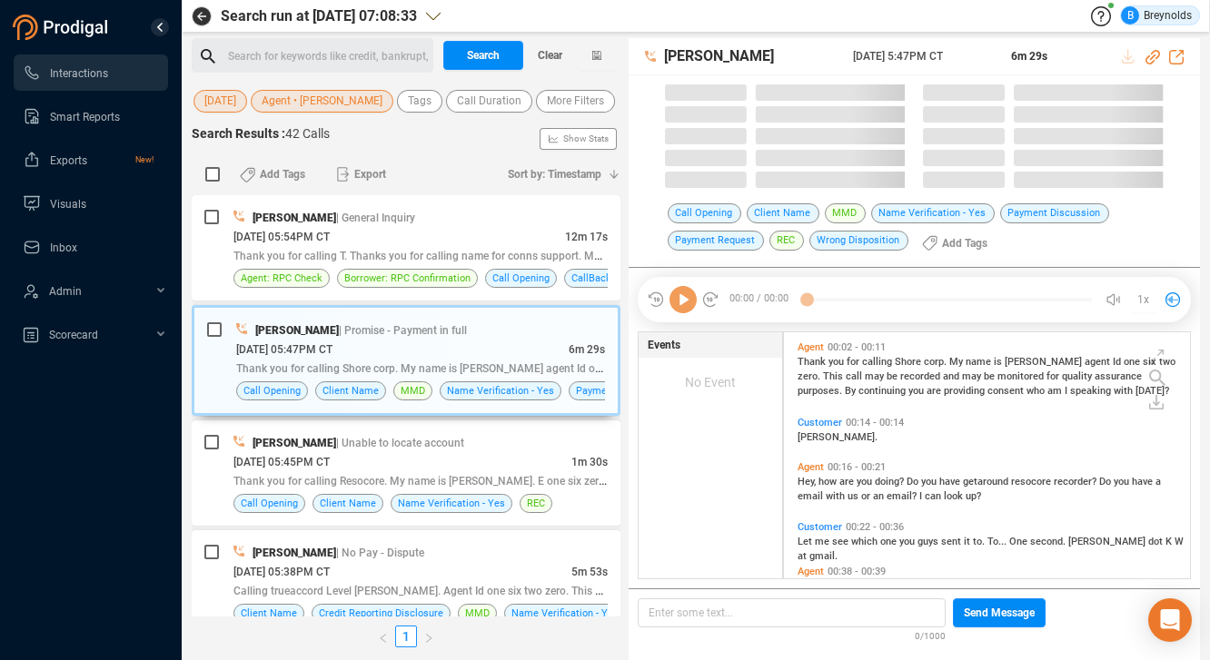
scroll to position [246, 397]
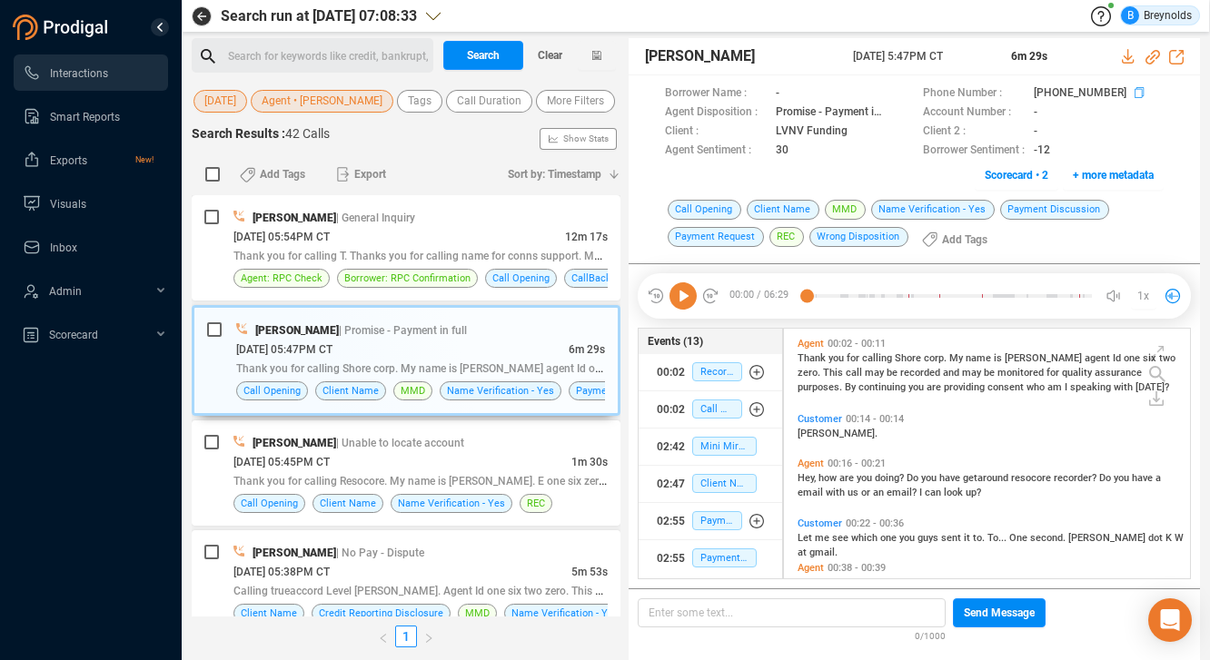
click at [1135, 90] on icon at bounding box center [1142, 94] width 15 height 15
click at [1155, 53] on icon at bounding box center [1152, 57] width 15 height 15
click at [857, 131] on icon at bounding box center [863, 132] width 15 height 15
click at [675, 288] on icon at bounding box center [682, 295] width 27 height 27
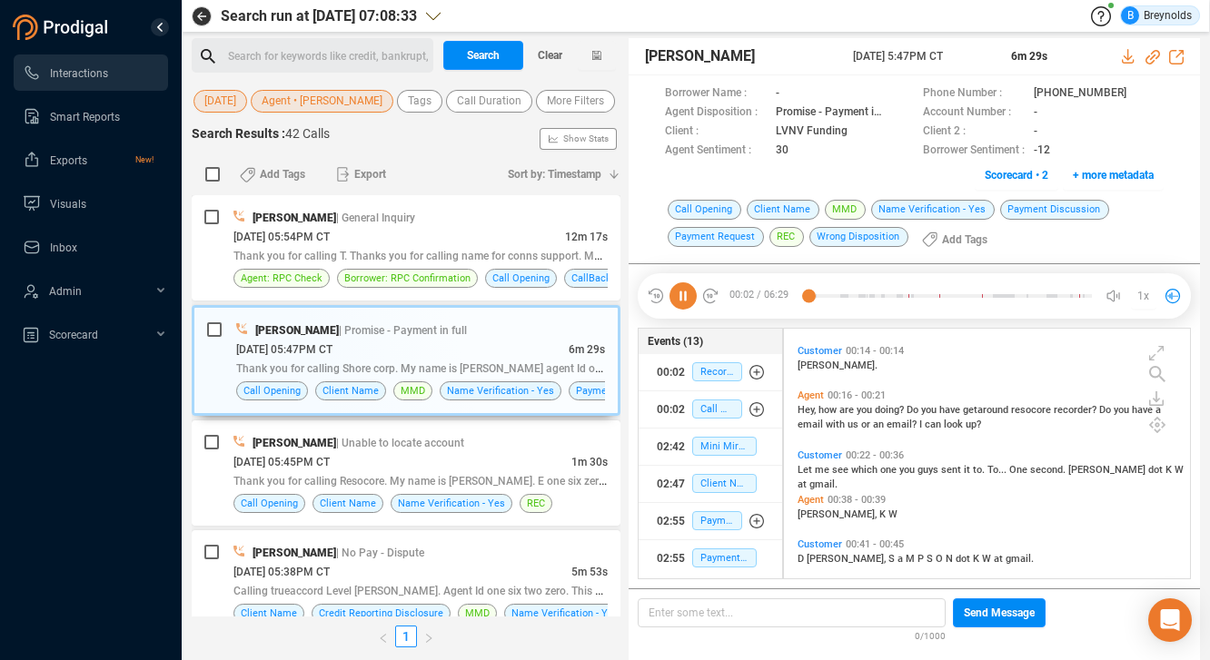
scroll to position [84, 0]
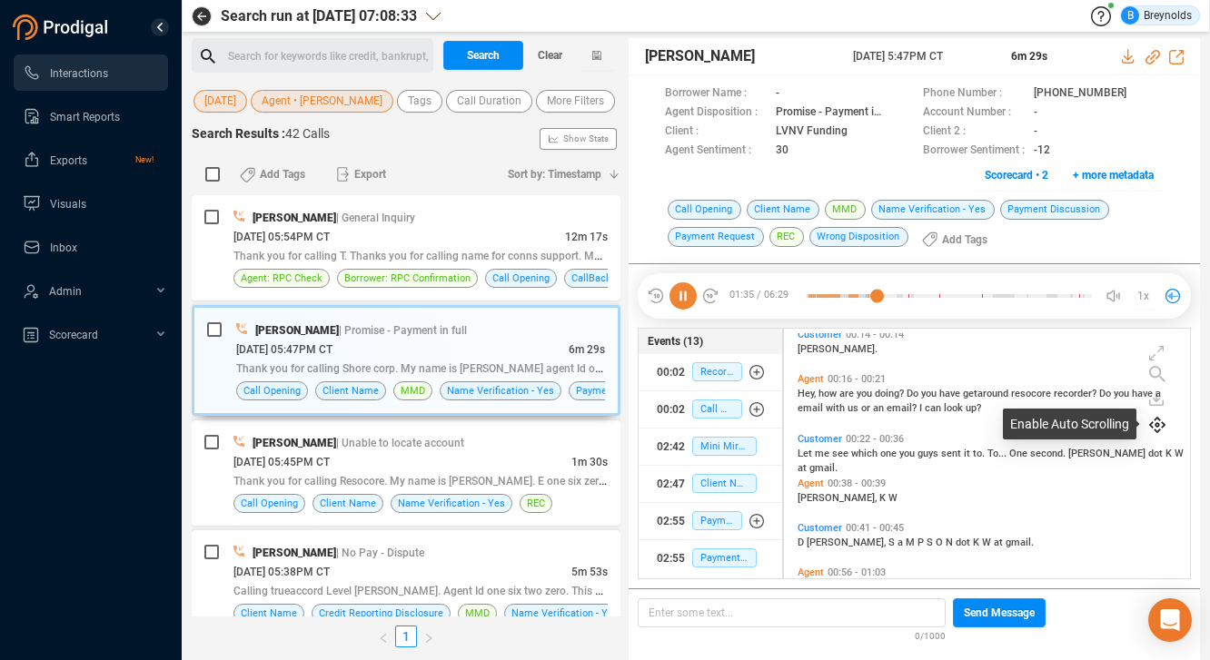
click at [1157, 428] on icon at bounding box center [1157, 425] width 16 height 16
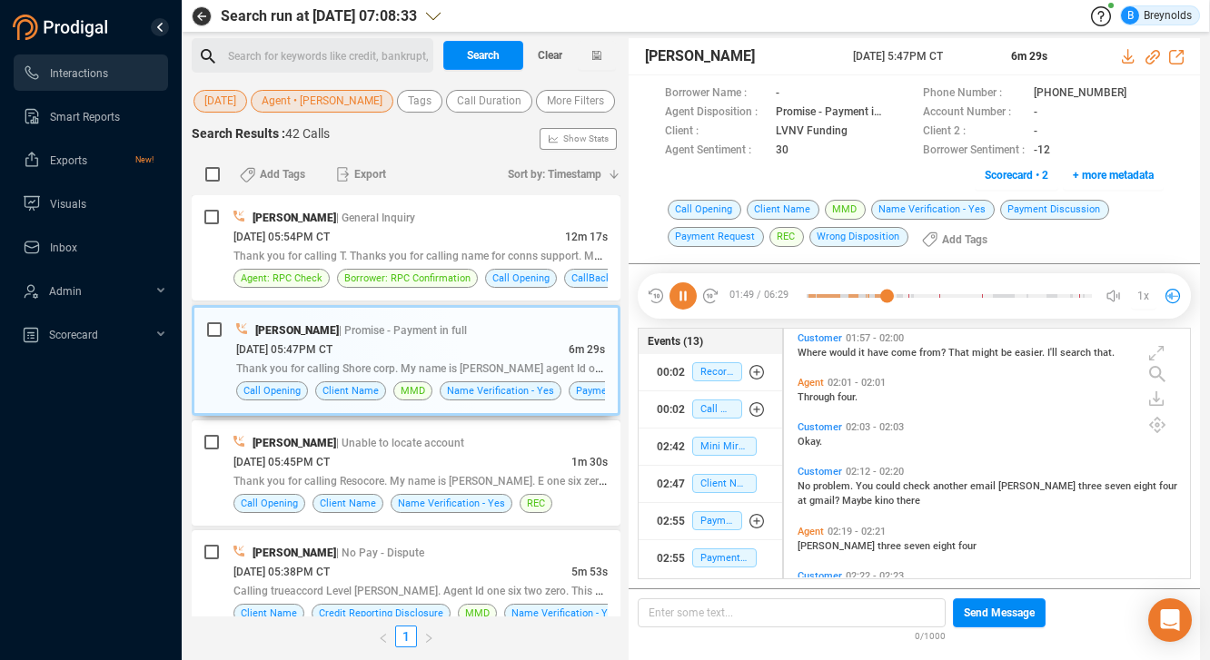
scroll to position [744, 0]
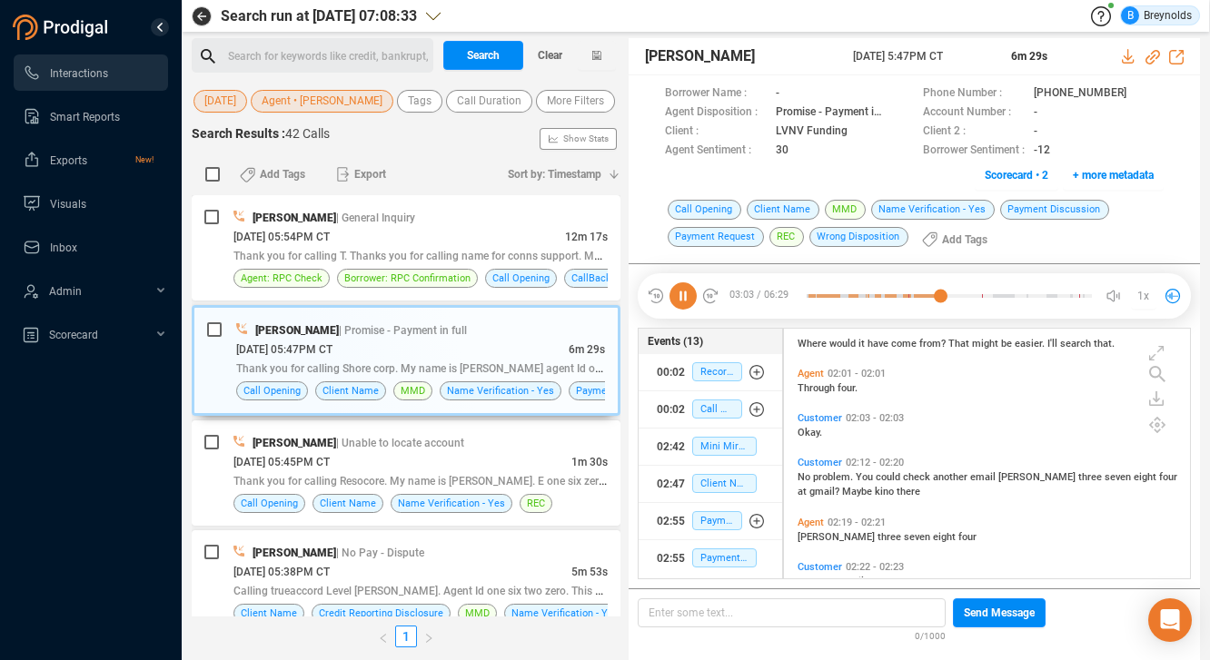
click at [689, 292] on icon at bounding box center [682, 295] width 27 height 27
click at [1155, 429] on icon at bounding box center [1157, 425] width 16 height 16
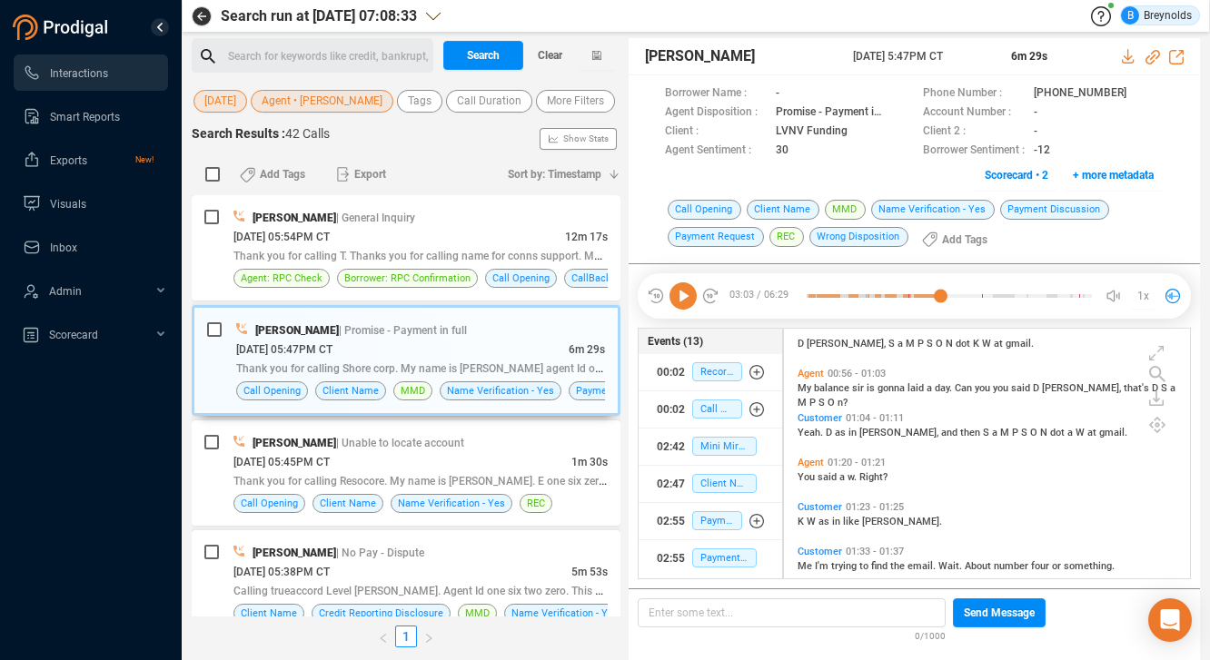
scroll to position [282, 0]
click at [670, 296] on icon at bounding box center [682, 295] width 27 height 27
click at [1158, 424] on icon at bounding box center [1157, 425] width 16 height 16
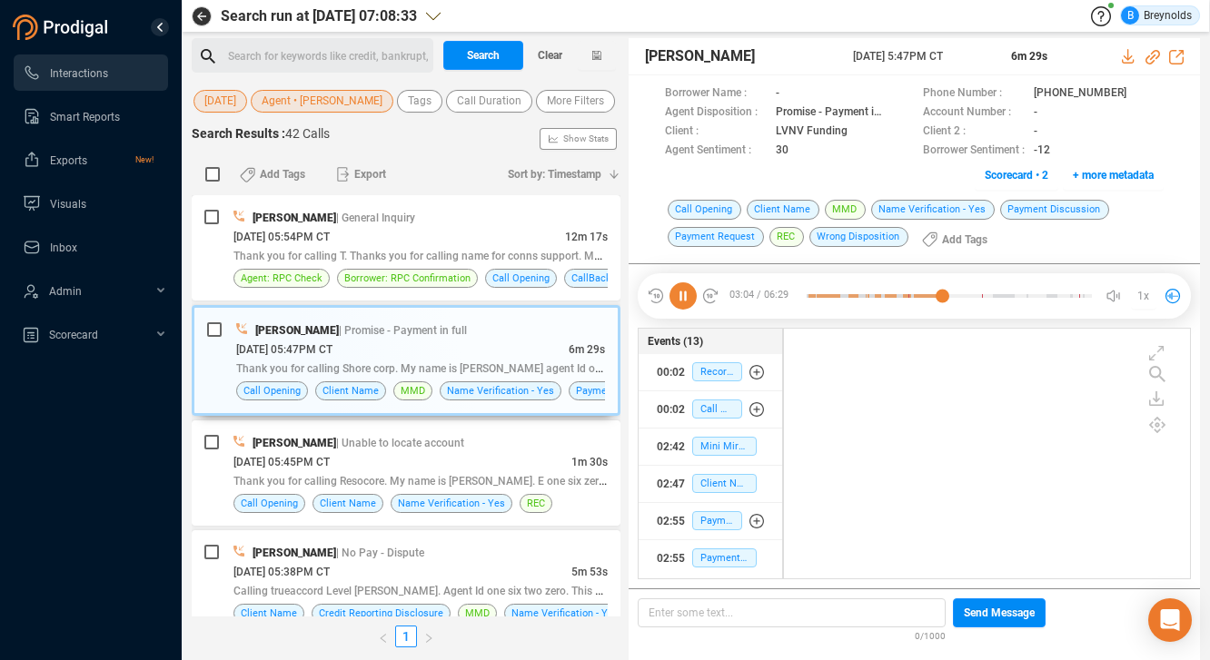
scroll to position [1196, 0]
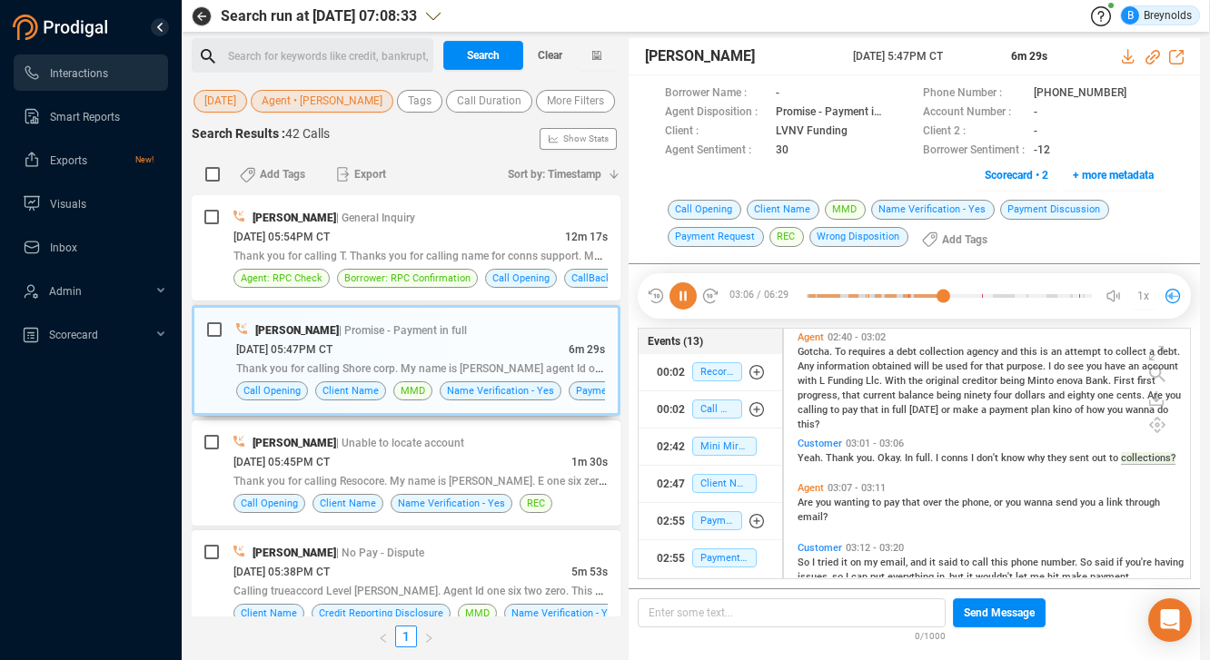
click at [681, 294] on icon at bounding box center [682, 295] width 27 height 27
click at [685, 296] on icon at bounding box center [682, 295] width 27 height 27
click at [681, 292] on icon at bounding box center [682, 295] width 27 height 27
click at [688, 291] on icon at bounding box center [682, 295] width 27 height 27
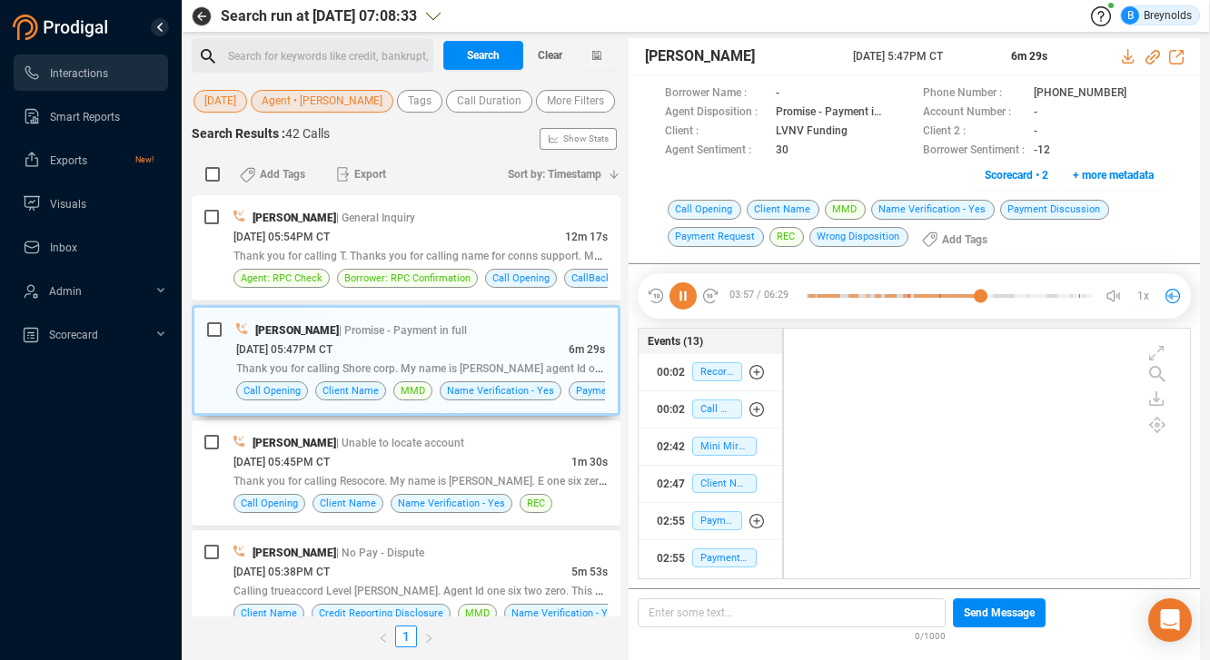
scroll to position [2557, 0]
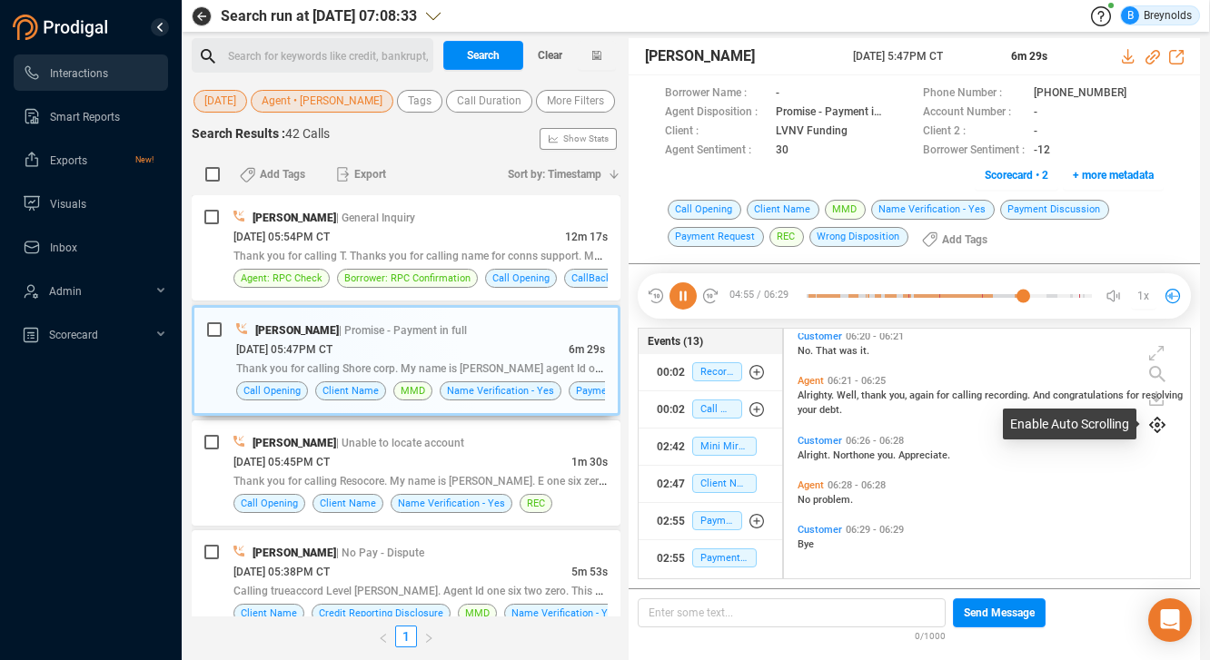
click at [1158, 417] on icon at bounding box center [1157, 425] width 16 height 16
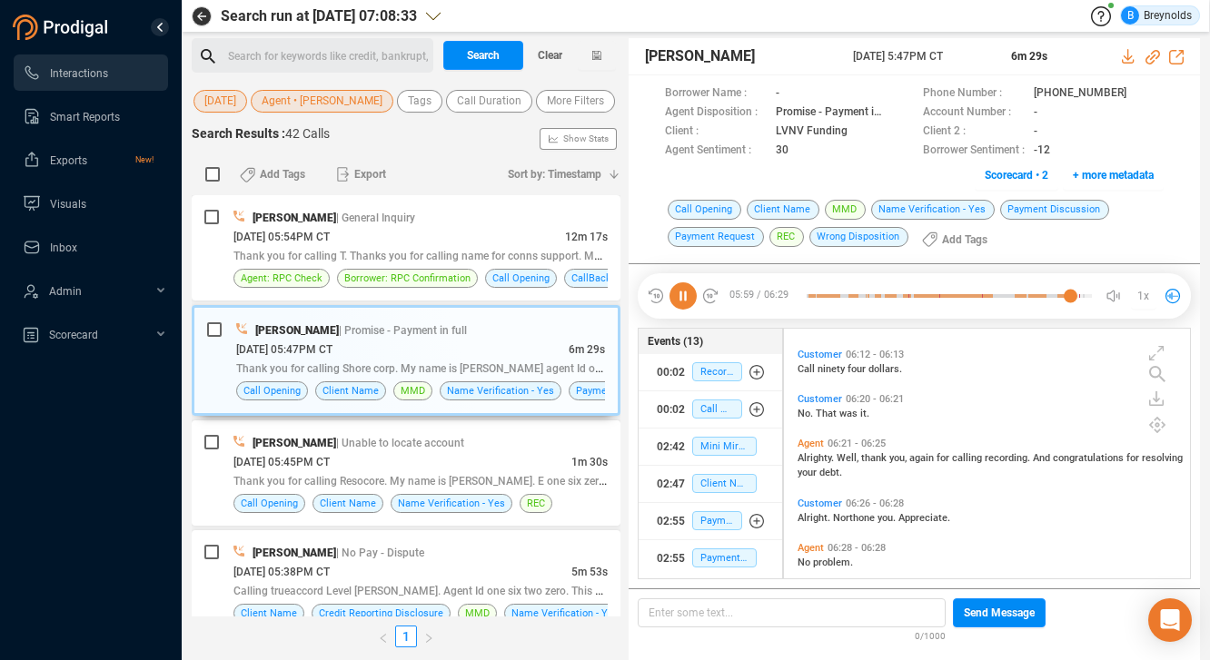
scroll to position [2496, 0]
